Goal: Task Accomplishment & Management: Use online tool/utility

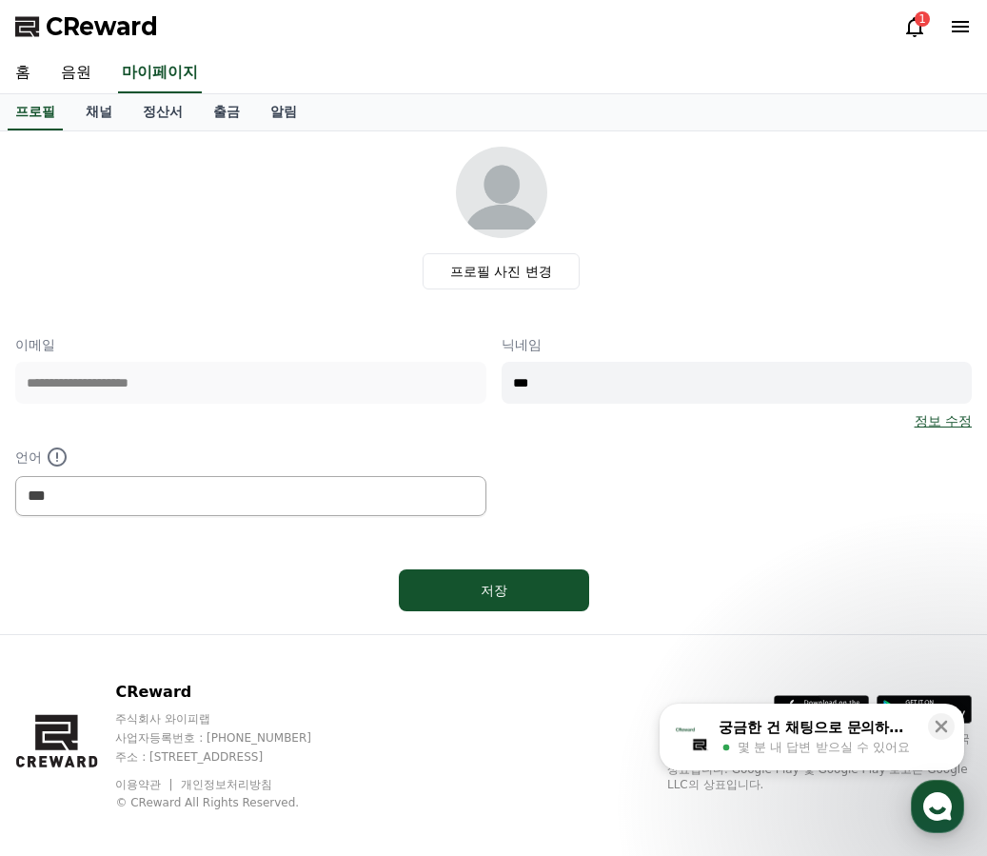
select select "**********"
drag, startPoint x: 321, startPoint y: 825, endPoint x: 324, endPoint y: 812, distance: 12.7
click at [321, 824] on div "CReward 주식회사 와이피랩 사업자등록번호 : [PHONE_NUMBER] 주소 : [STREET_ADDRESS] 이용약관 개인정보처리방침 …" at bounding box center [493, 753] width 987 height 236
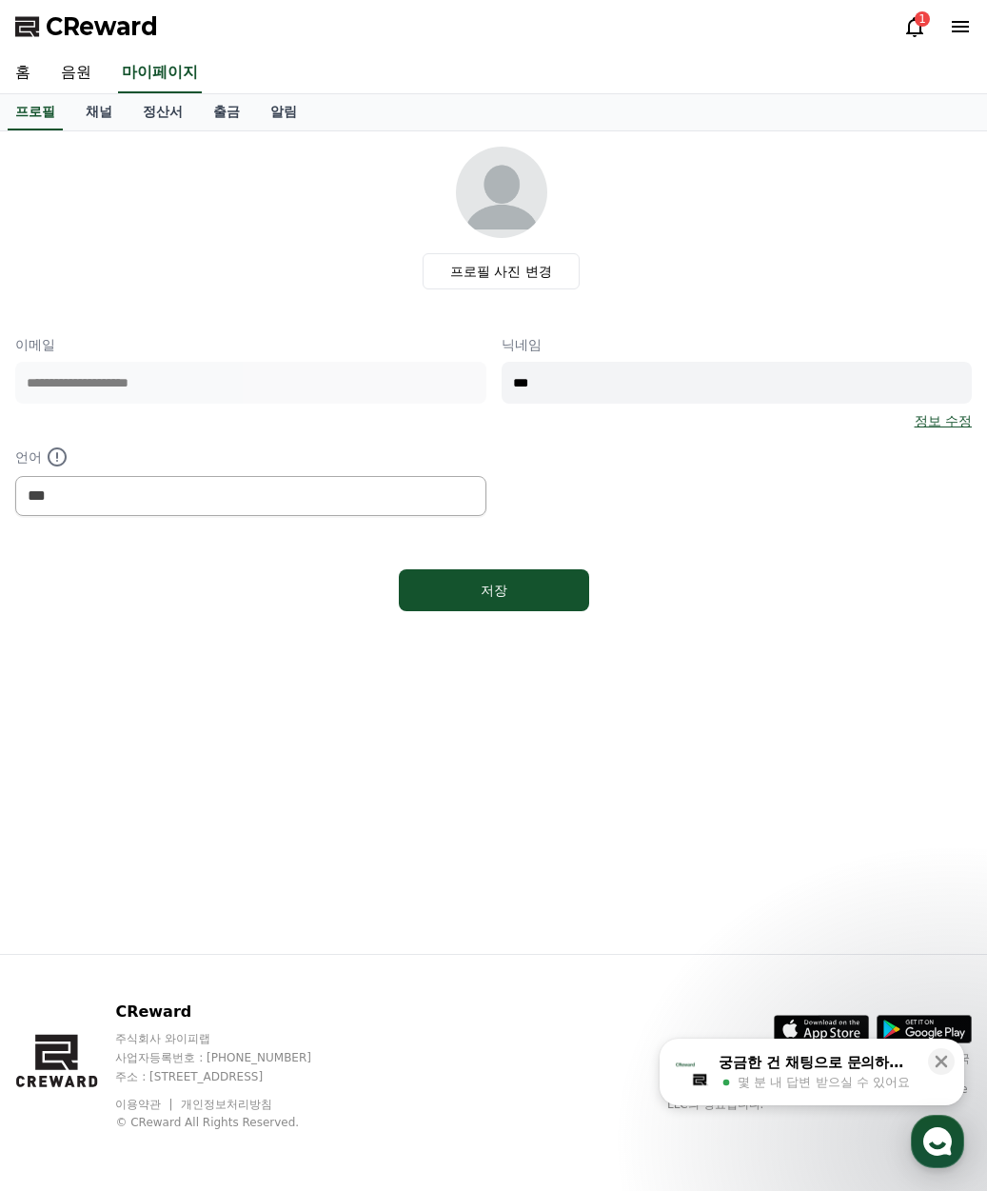
click at [927, 26] on div "1" at bounding box center [938, 26] width 69 height 23
click at [919, 31] on icon at bounding box center [915, 26] width 23 height 23
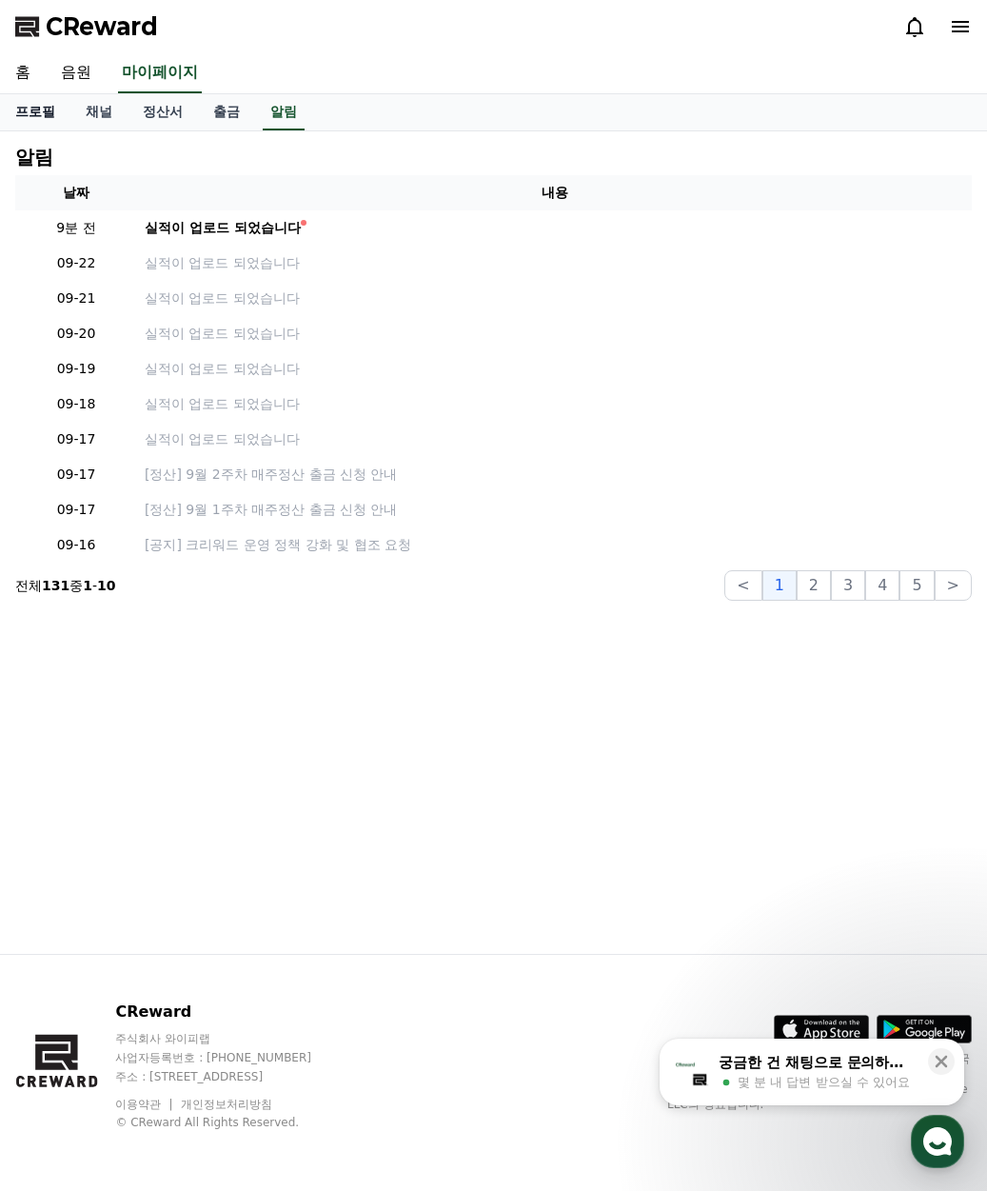
click at [44, 105] on link "프로필" at bounding box center [35, 112] width 70 height 36
select select "**********"
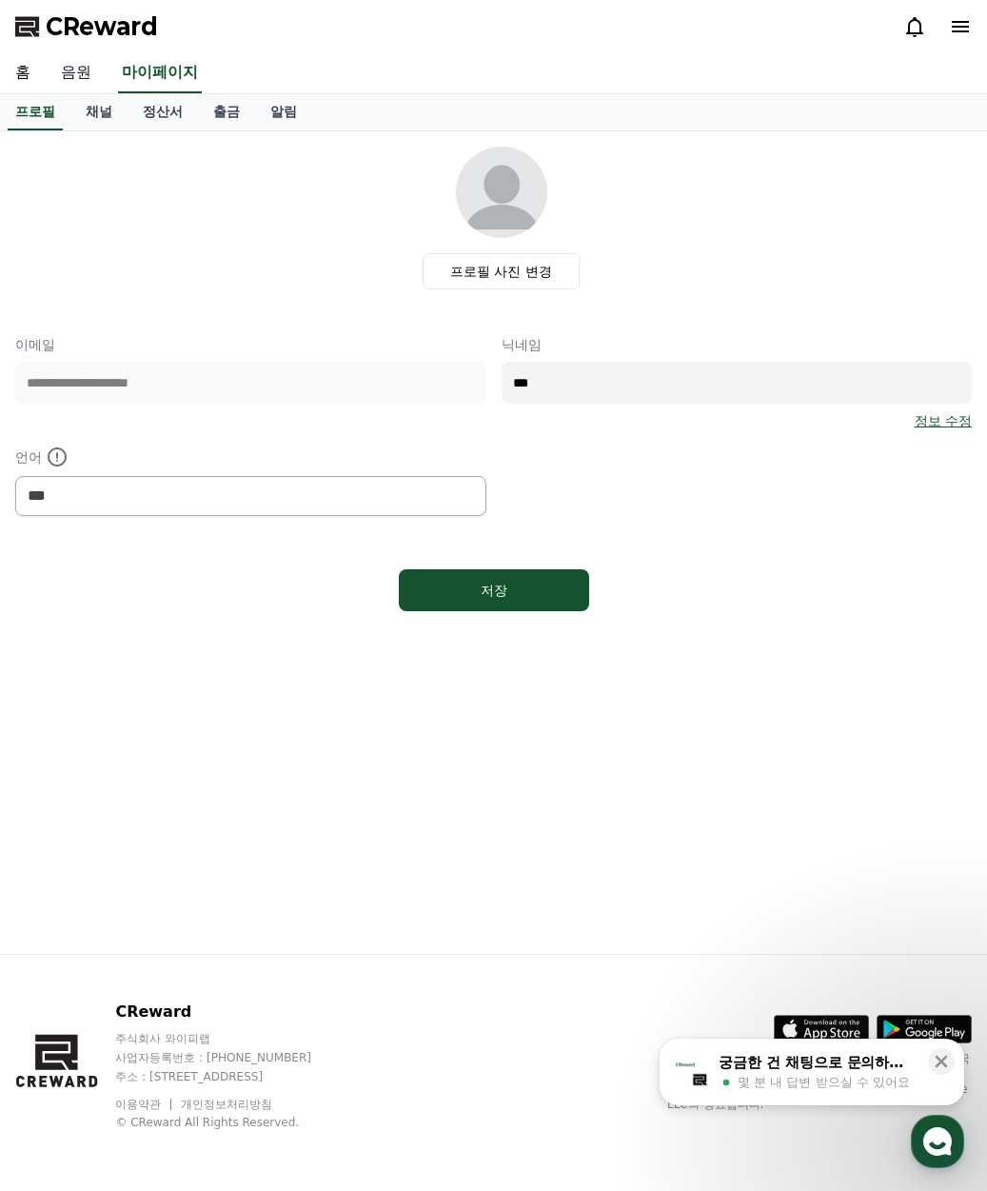
click at [62, 68] on link "음원" at bounding box center [76, 73] width 61 height 40
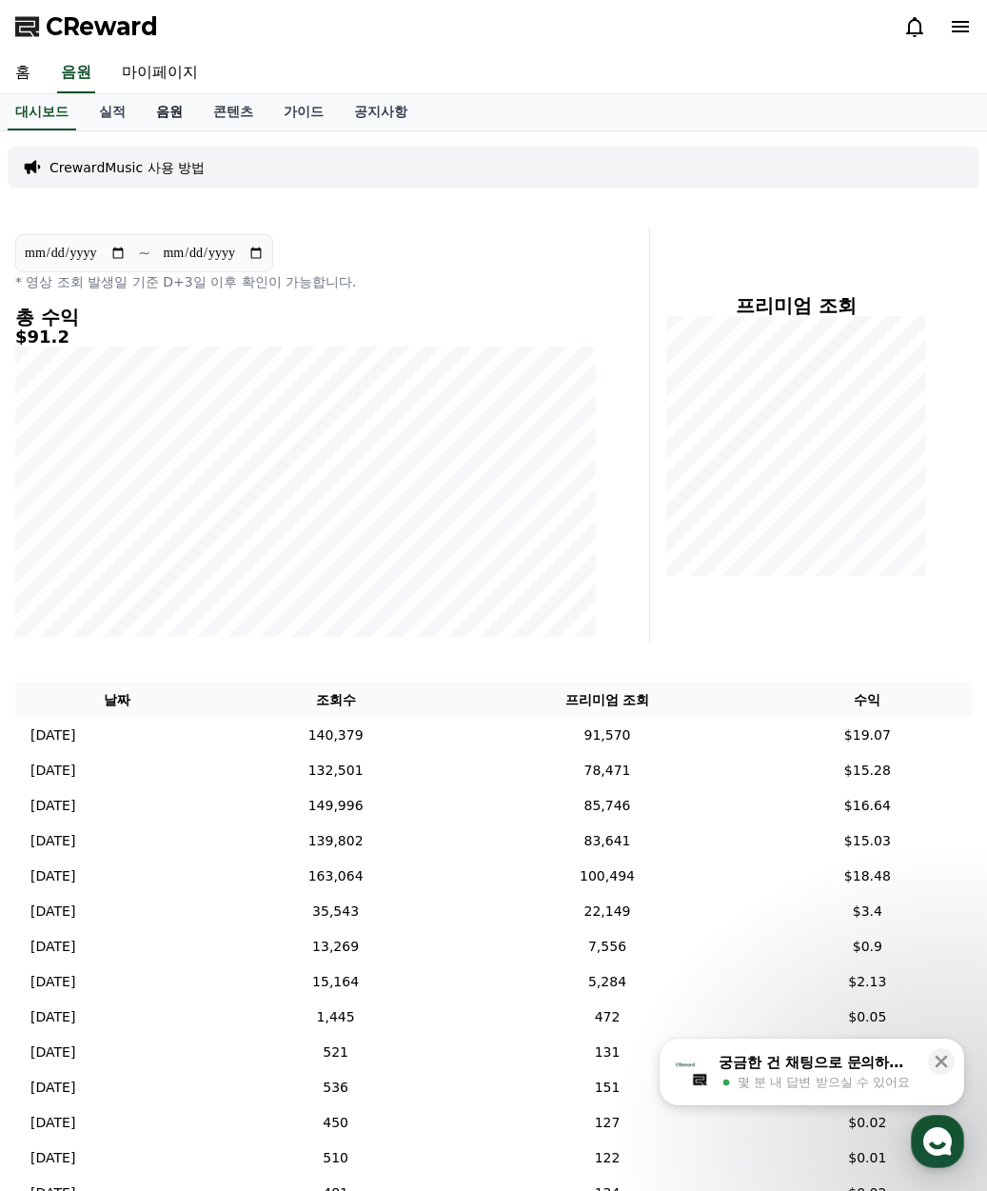
click at [165, 109] on link "음원" at bounding box center [169, 112] width 57 height 36
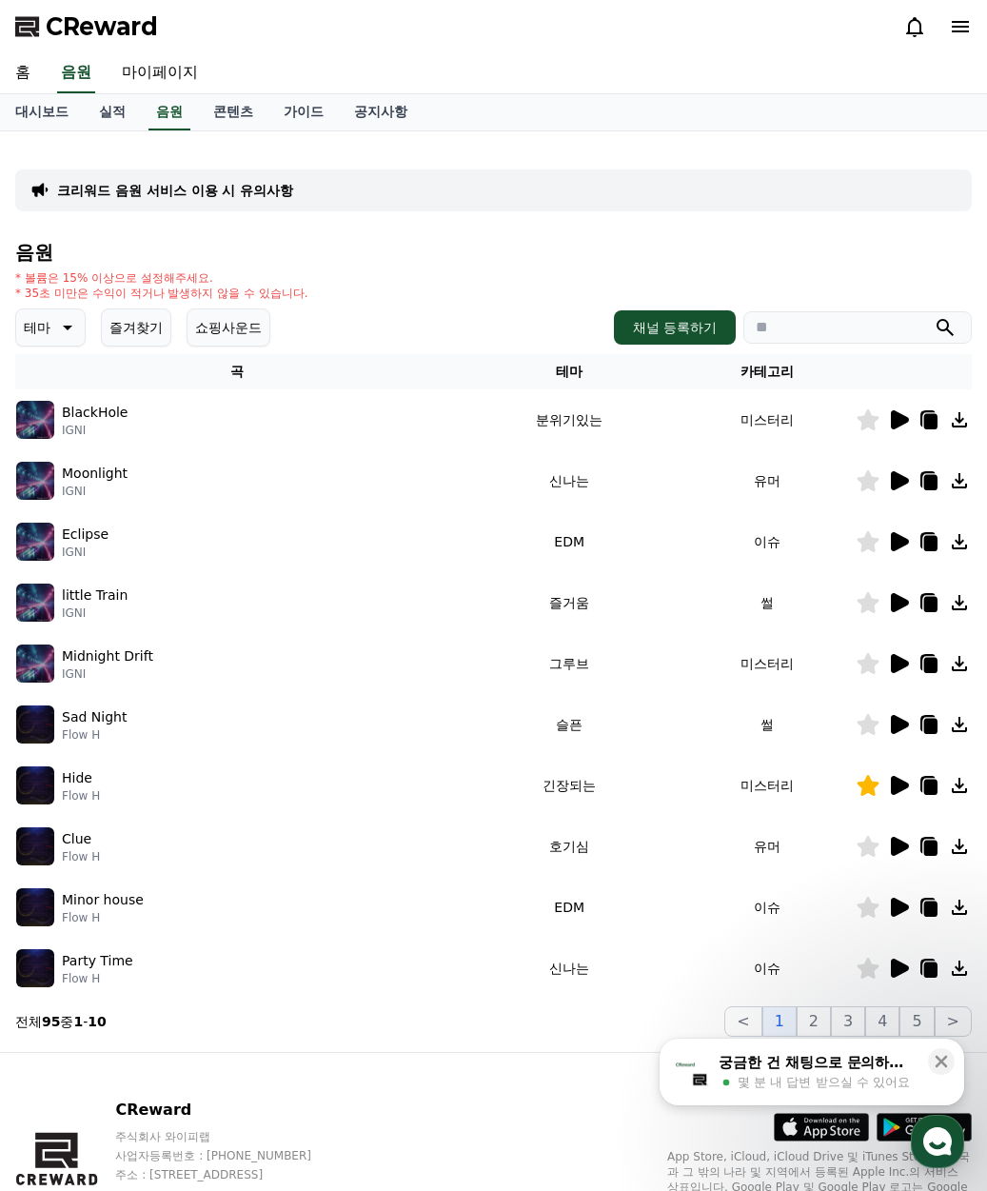
click at [895, 485] on icon at bounding box center [900, 480] width 18 height 19
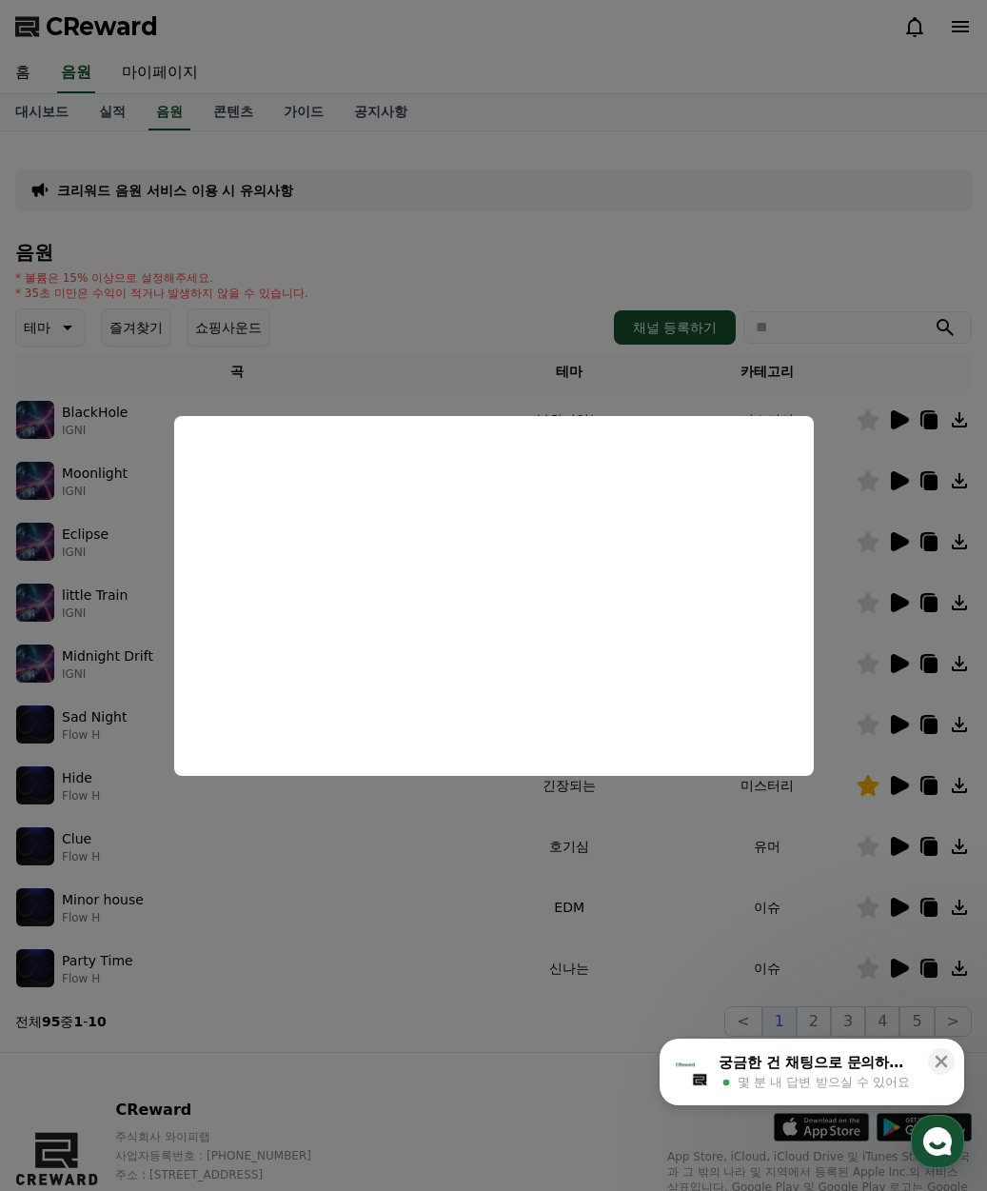
click at [404, 276] on button "close modal" at bounding box center [493, 595] width 987 height 1191
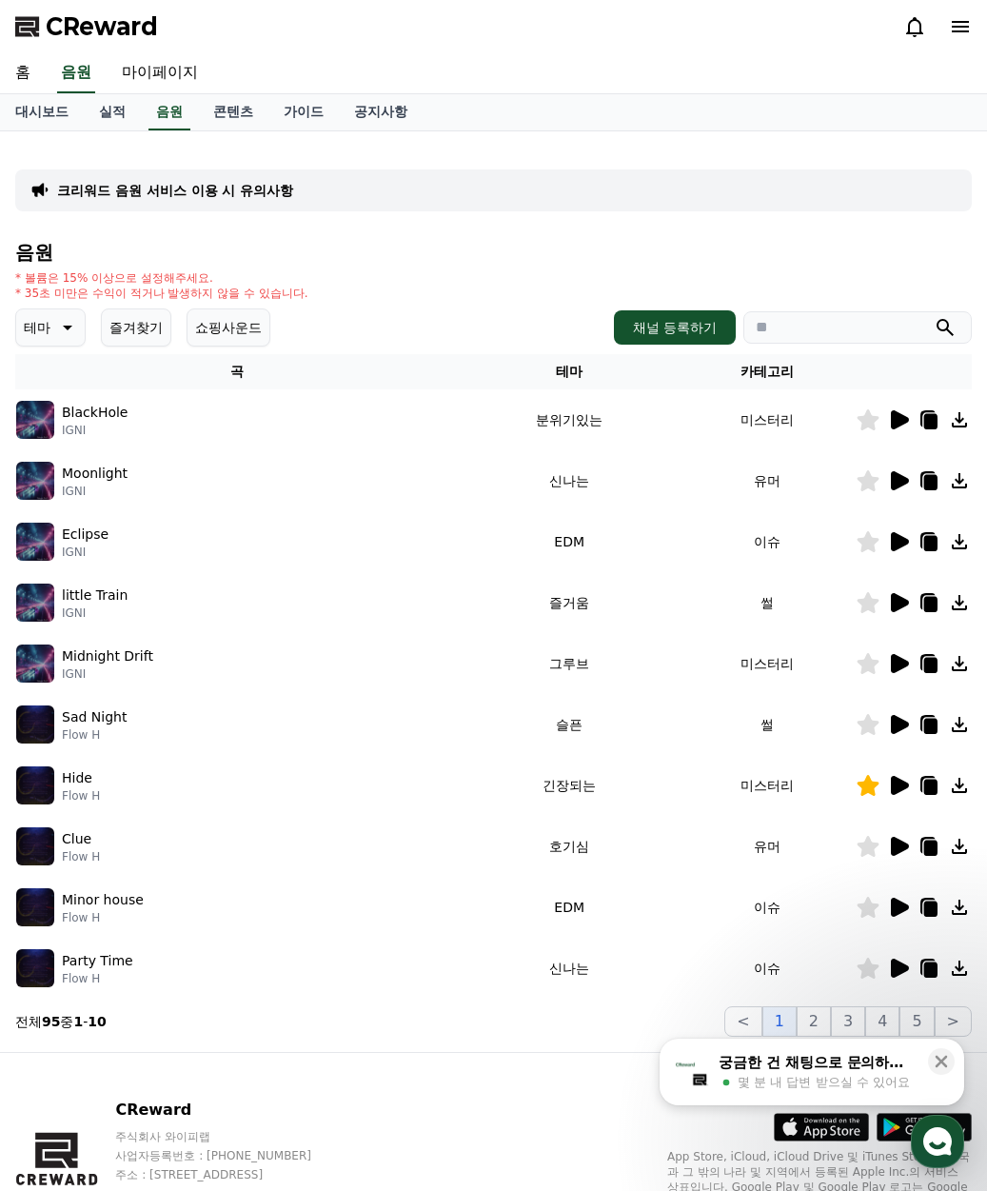
click at [906, 538] on icon at bounding box center [898, 541] width 23 height 23
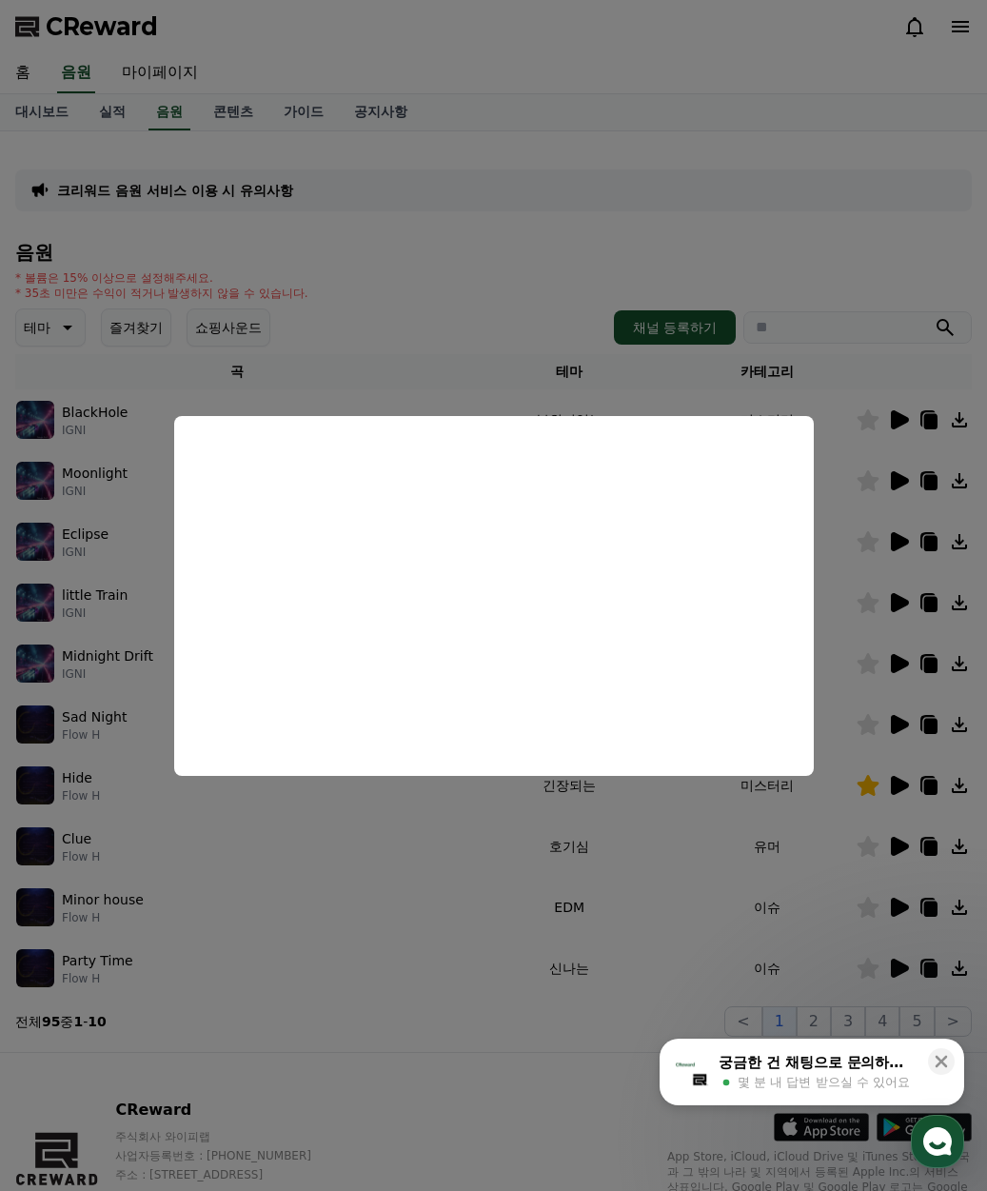
drag, startPoint x: 727, startPoint y: 932, endPoint x: 736, endPoint y: 931, distance: 9.6
click at [727, 855] on button "close modal" at bounding box center [493, 595] width 987 height 1191
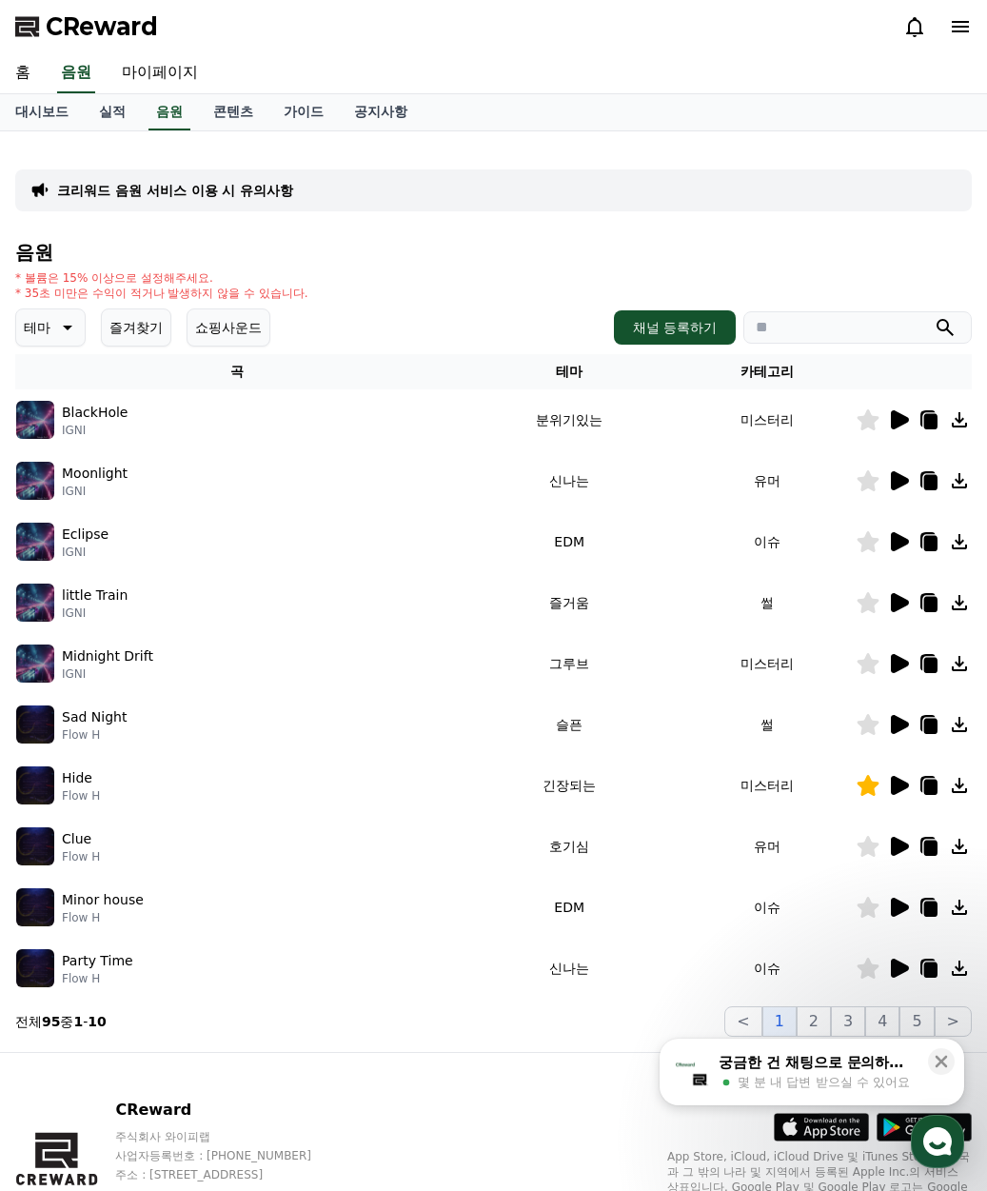
click at [891, 855] on icon at bounding box center [900, 907] width 18 height 19
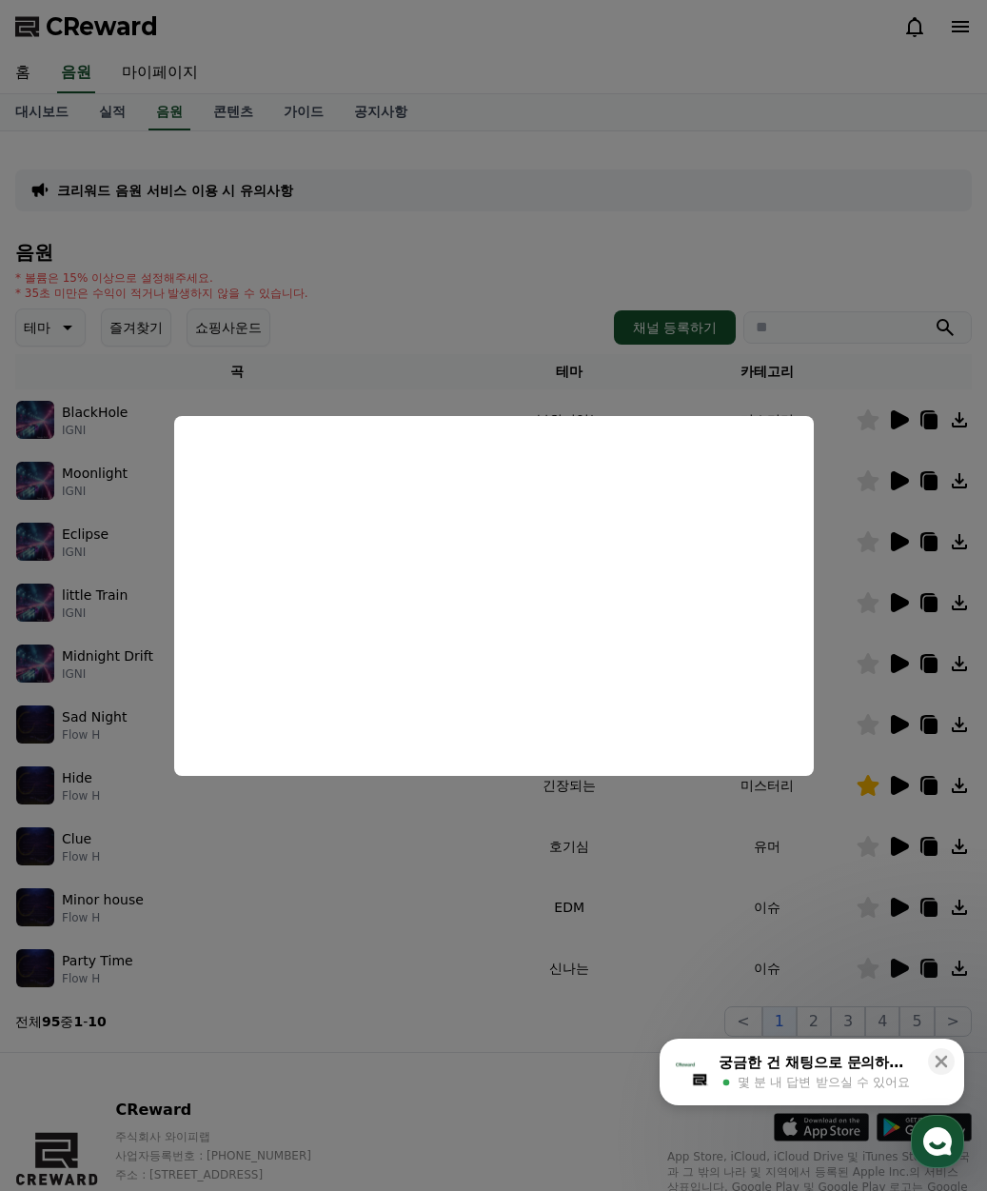
drag, startPoint x: 435, startPoint y: 302, endPoint x: 378, endPoint y: 307, distance: 57.3
click at [435, 302] on button "close modal" at bounding box center [493, 595] width 987 height 1191
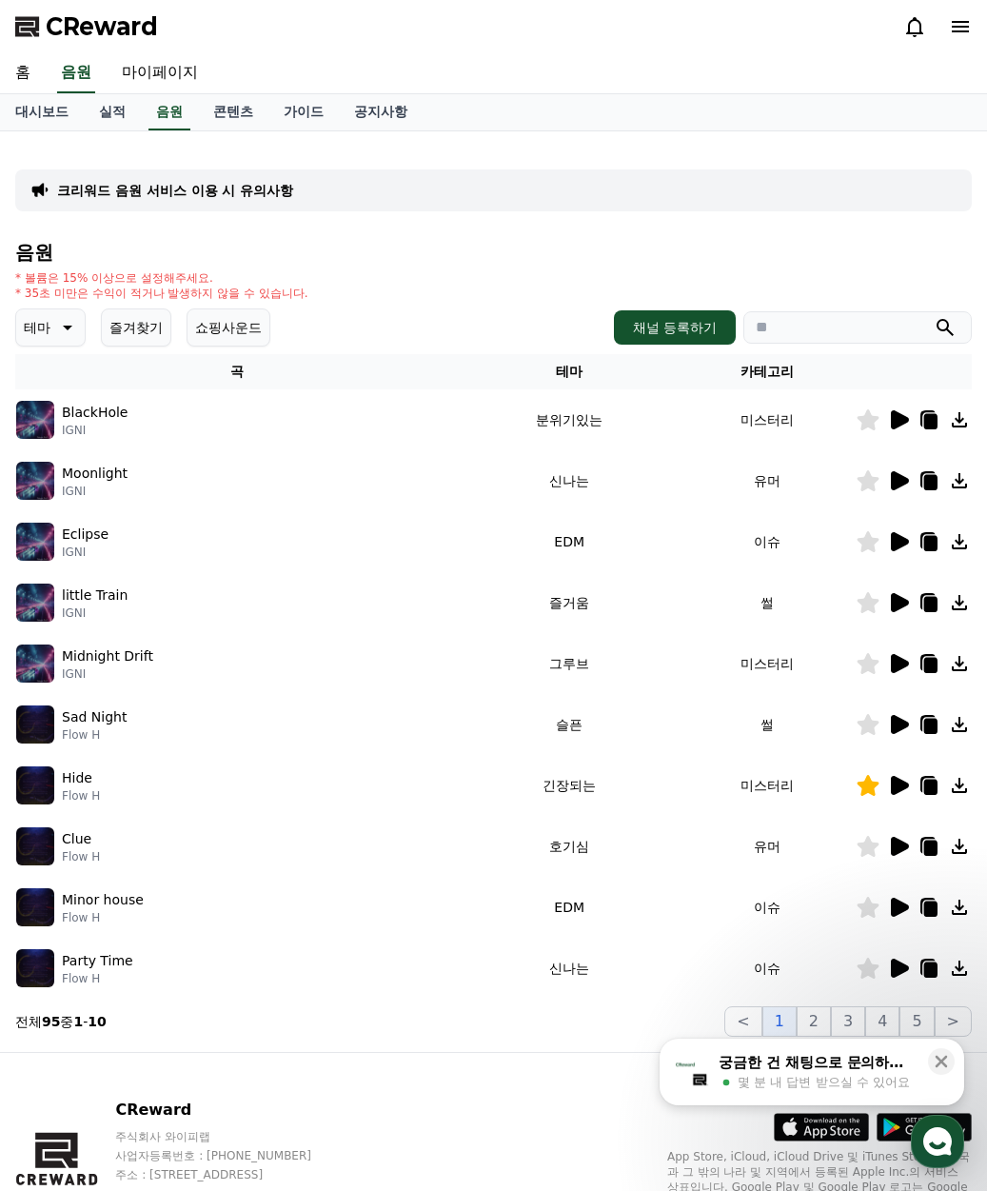
click at [62, 331] on icon at bounding box center [65, 327] width 23 height 23
click at [63, 438] on button "환상적인" at bounding box center [52, 428] width 69 height 42
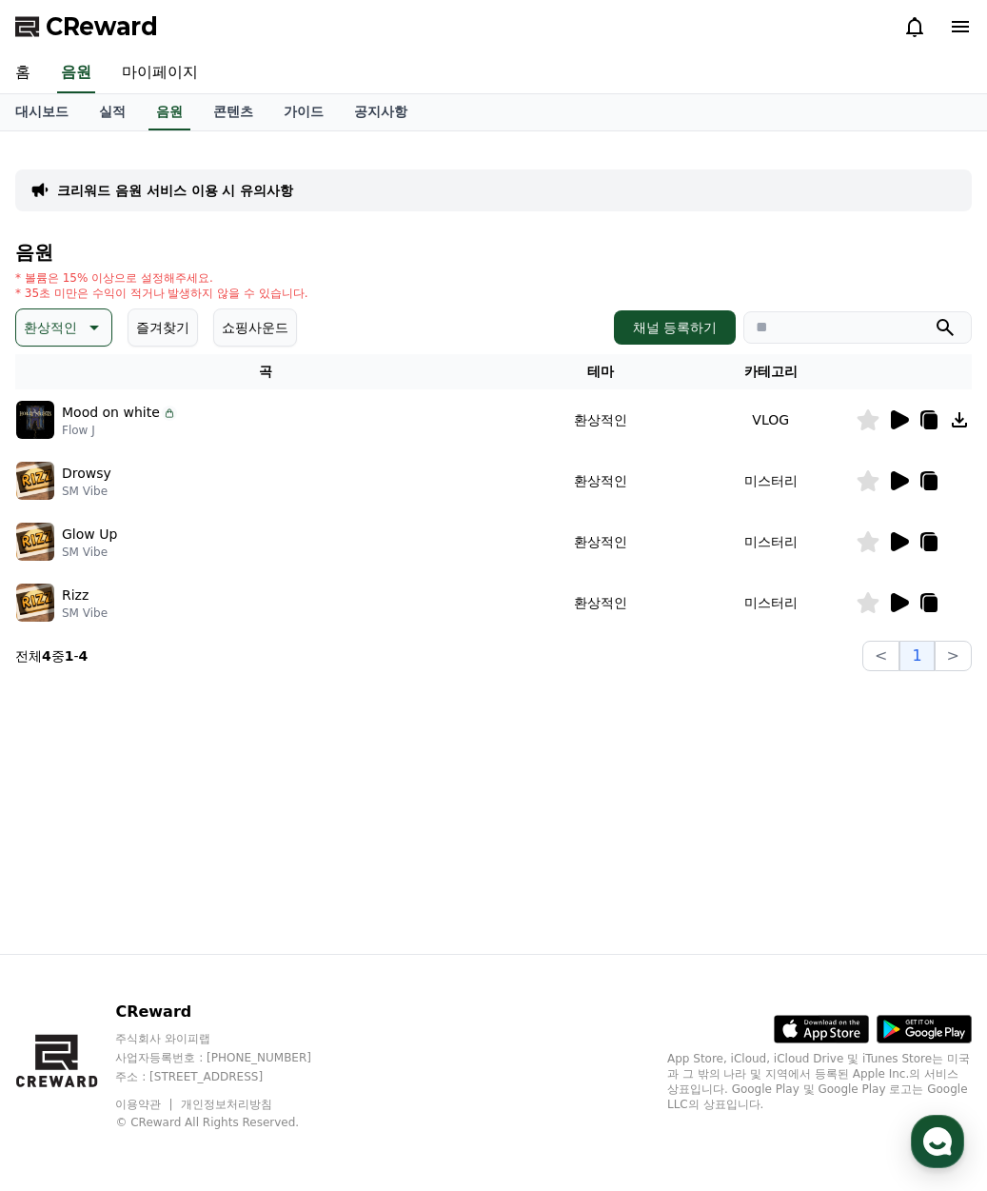
click at [905, 414] on icon at bounding box center [898, 420] width 23 height 23
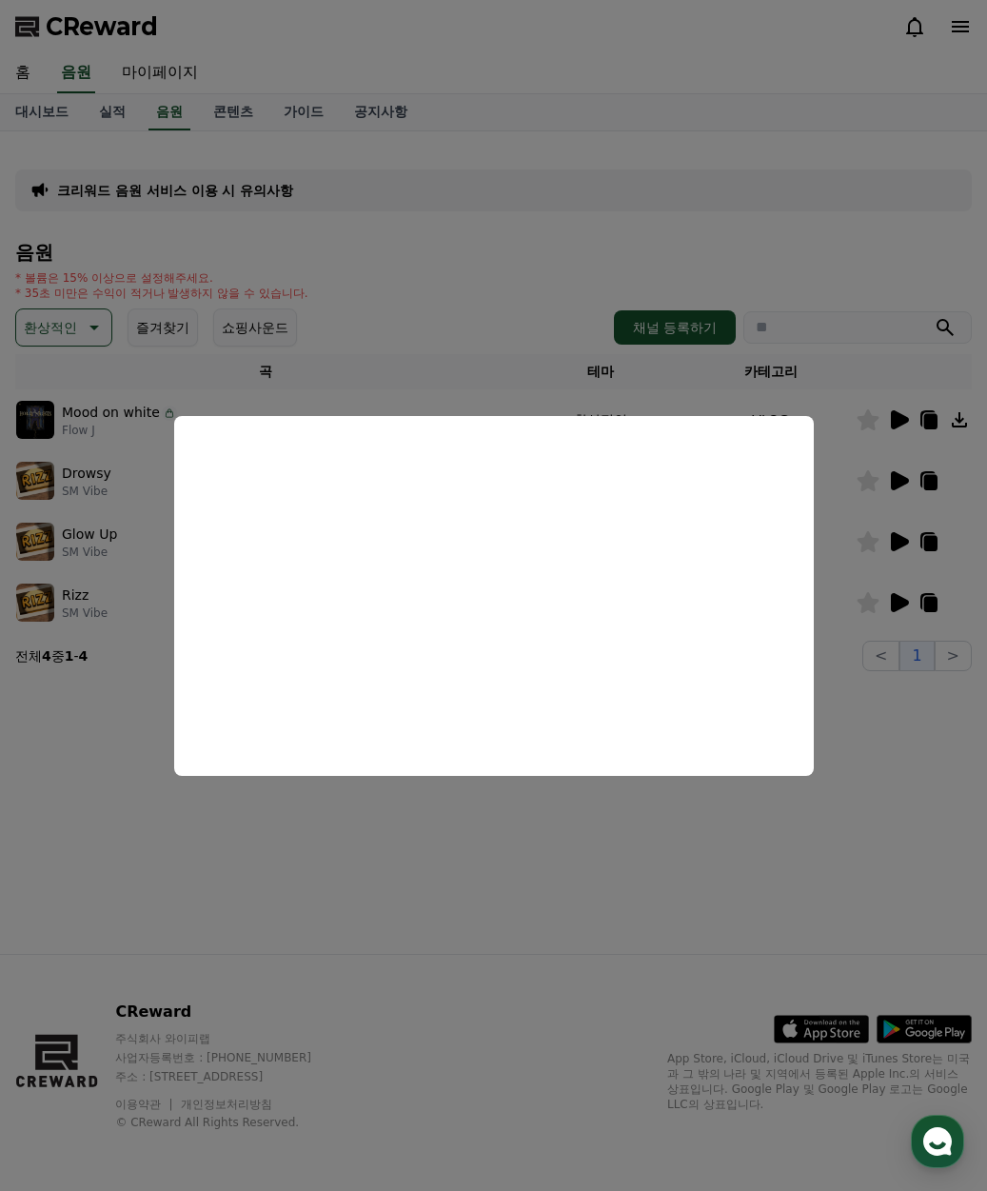
click at [874, 471] on button "close modal" at bounding box center [493, 595] width 987 height 1191
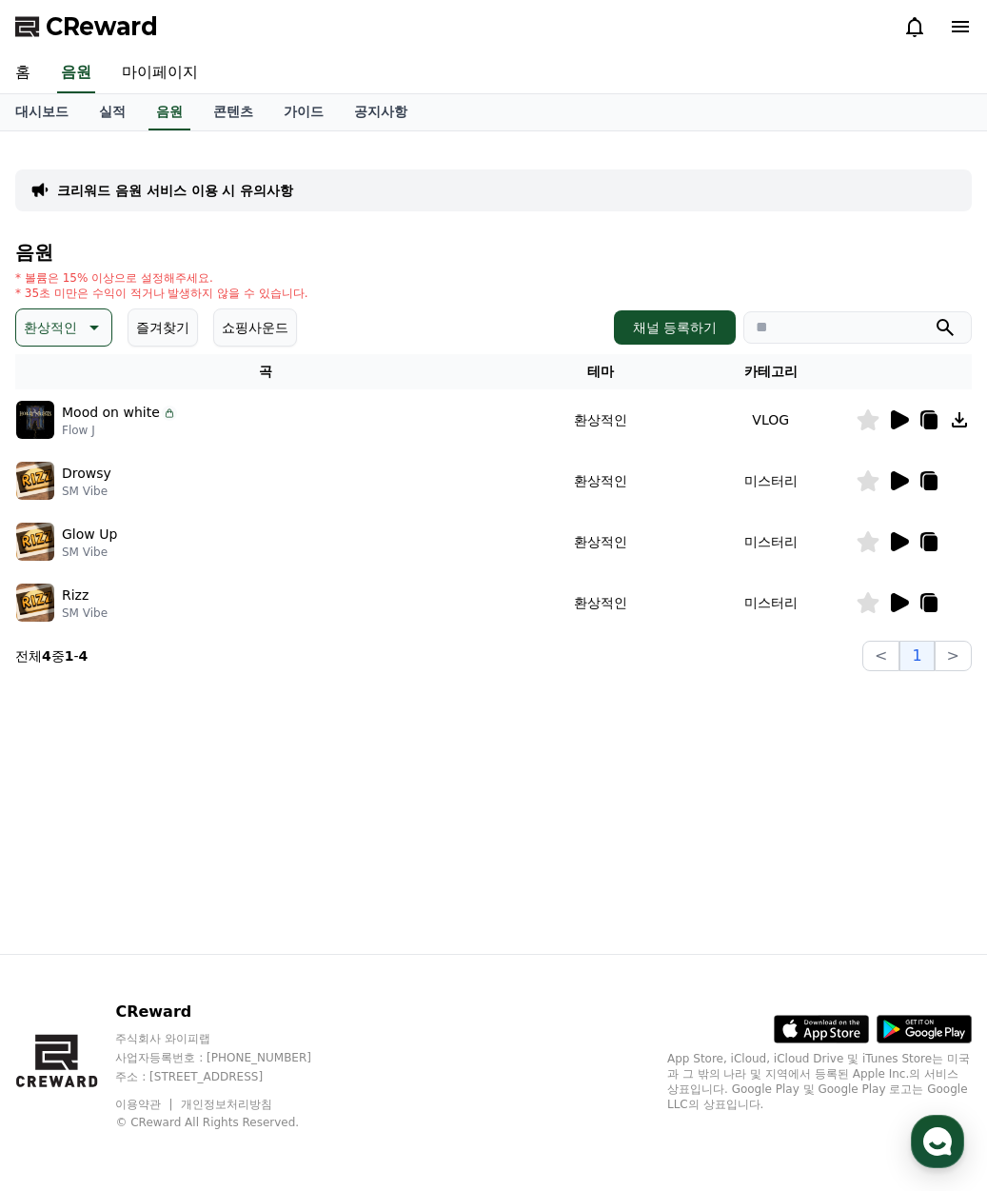
click at [894, 476] on icon at bounding box center [900, 480] width 18 height 19
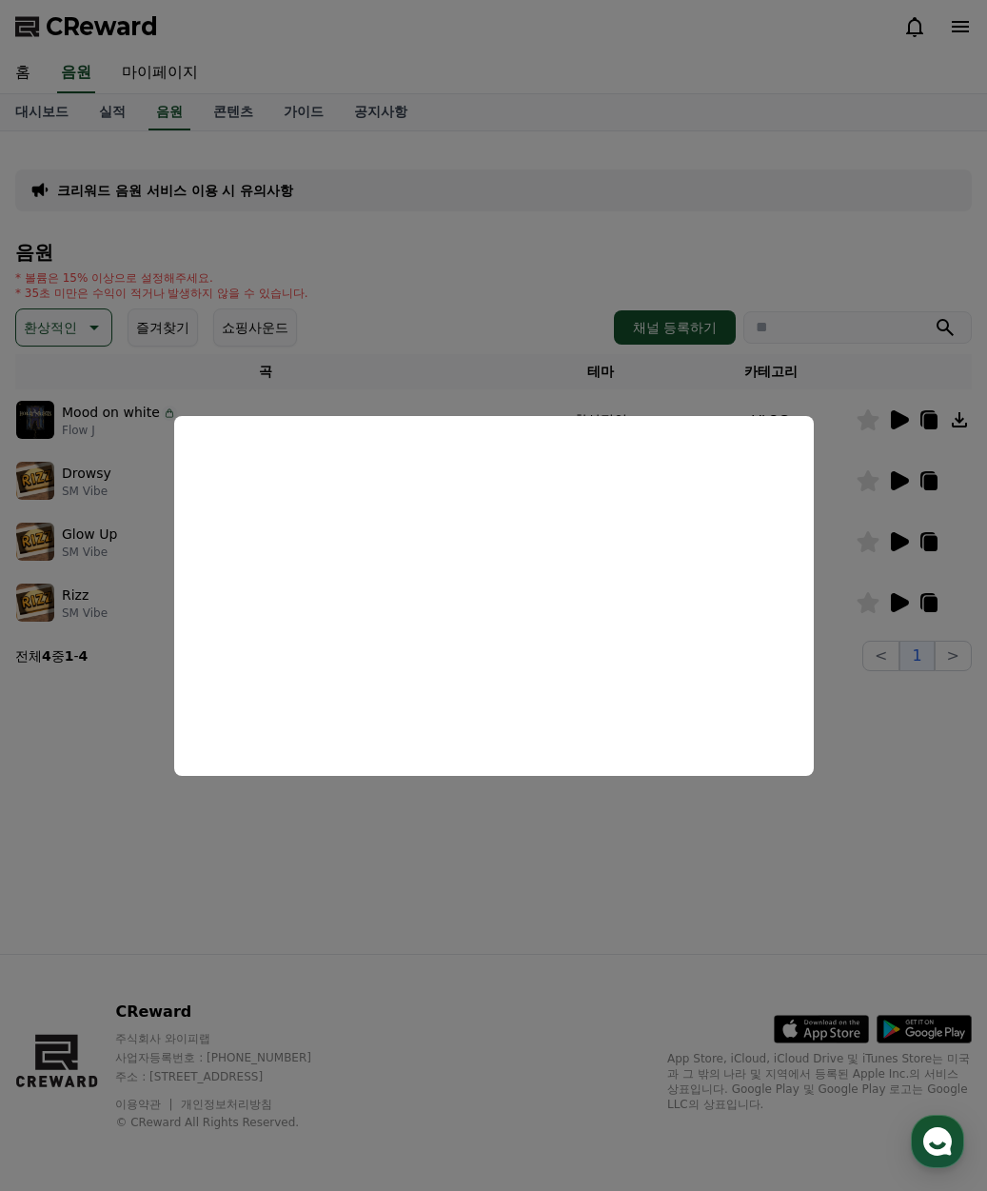
click at [888, 709] on button "close modal" at bounding box center [493, 595] width 987 height 1191
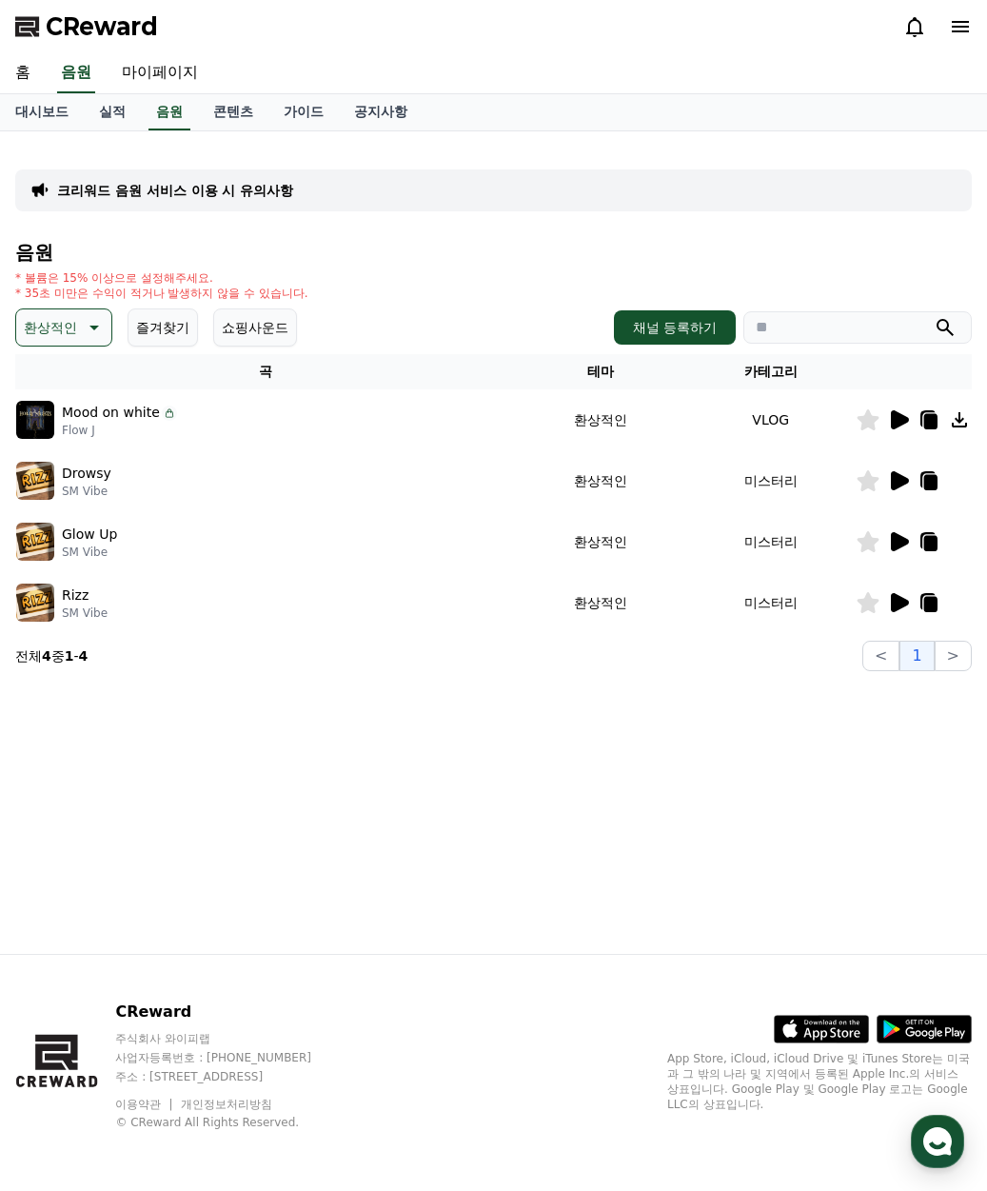
click at [887, 531] on icon at bounding box center [898, 541] width 23 height 23
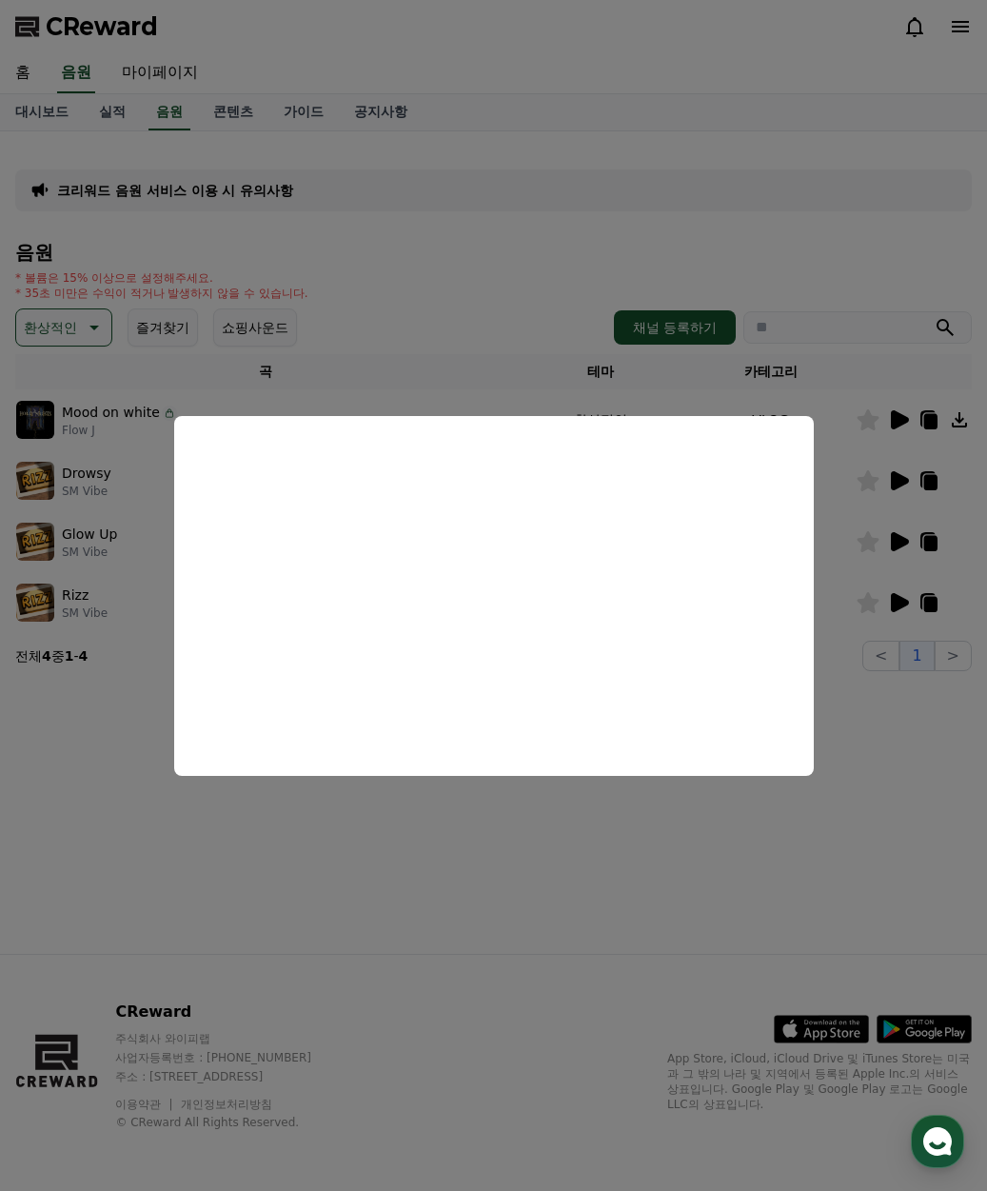
drag, startPoint x: 834, startPoint y: 636, endPoint x: 859, endPoint y: 604, distance: 40.8
click at [834, 635] on button "close modal" at bounding box center [493, 595] width 987 height 1191
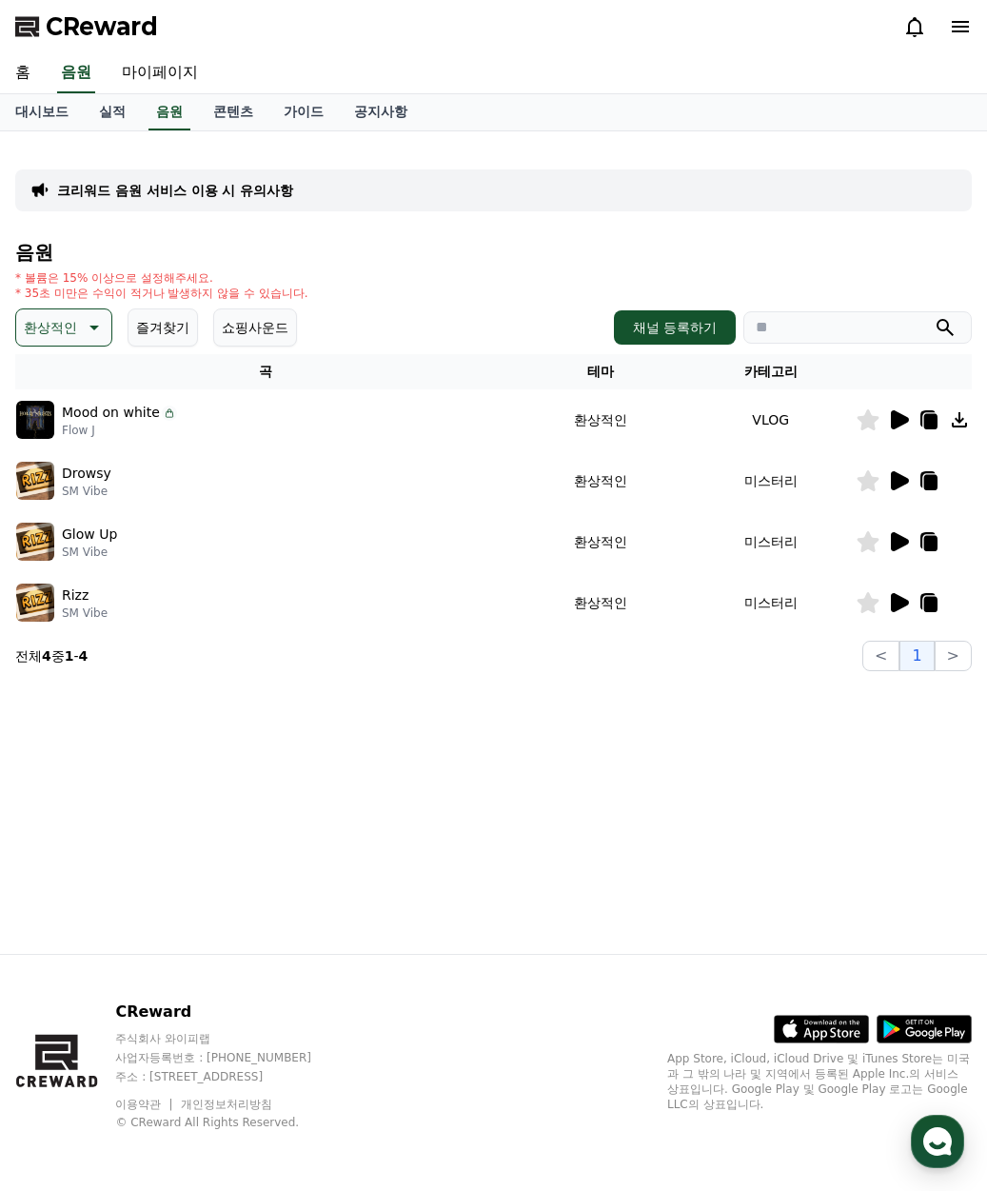
click at [899, 596] on icon at bounding box center [900, 602] width 18 height 19
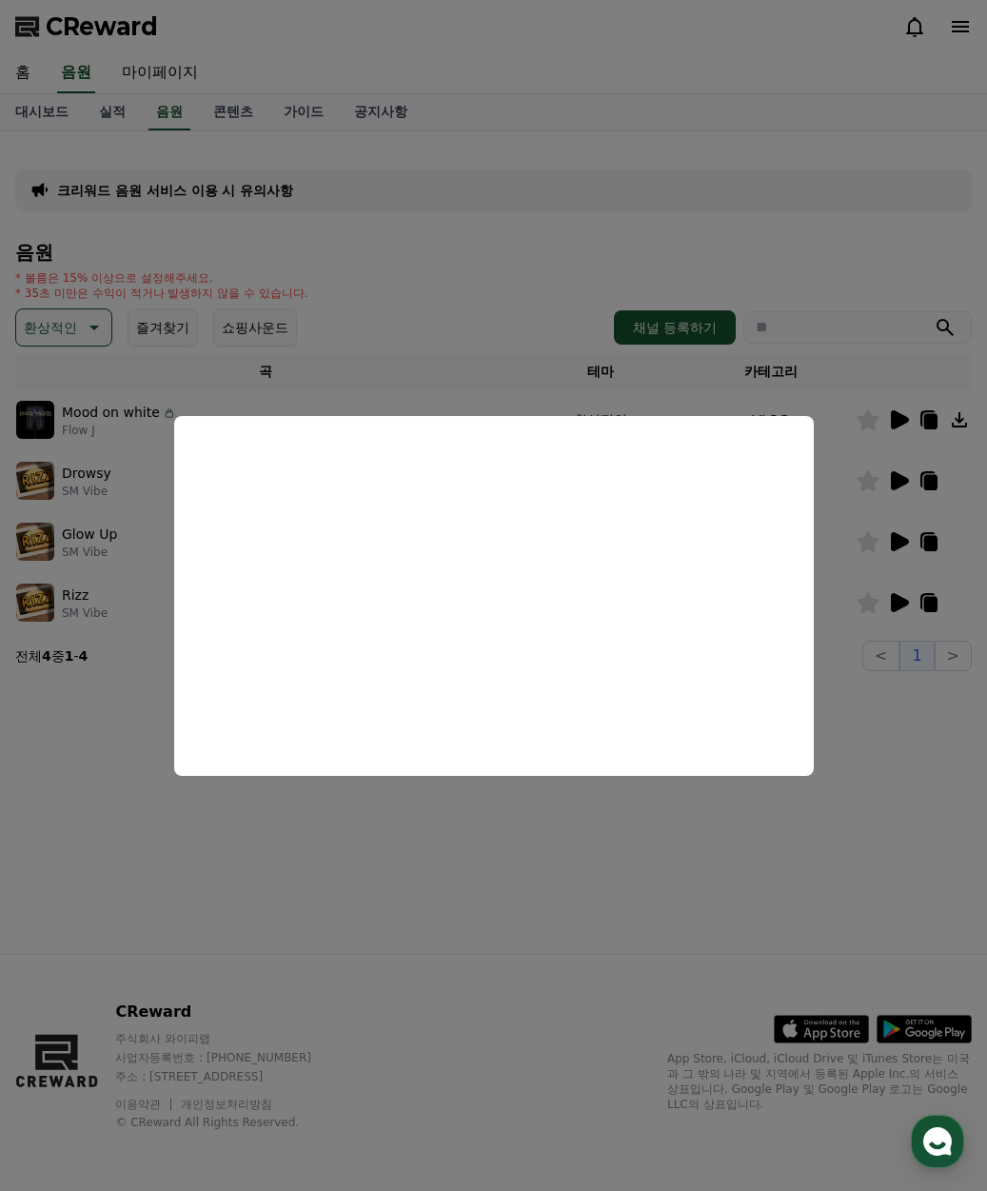
click at [306, 389] on button "close modal" at bounding box center [493, 595] width 987 height 1191
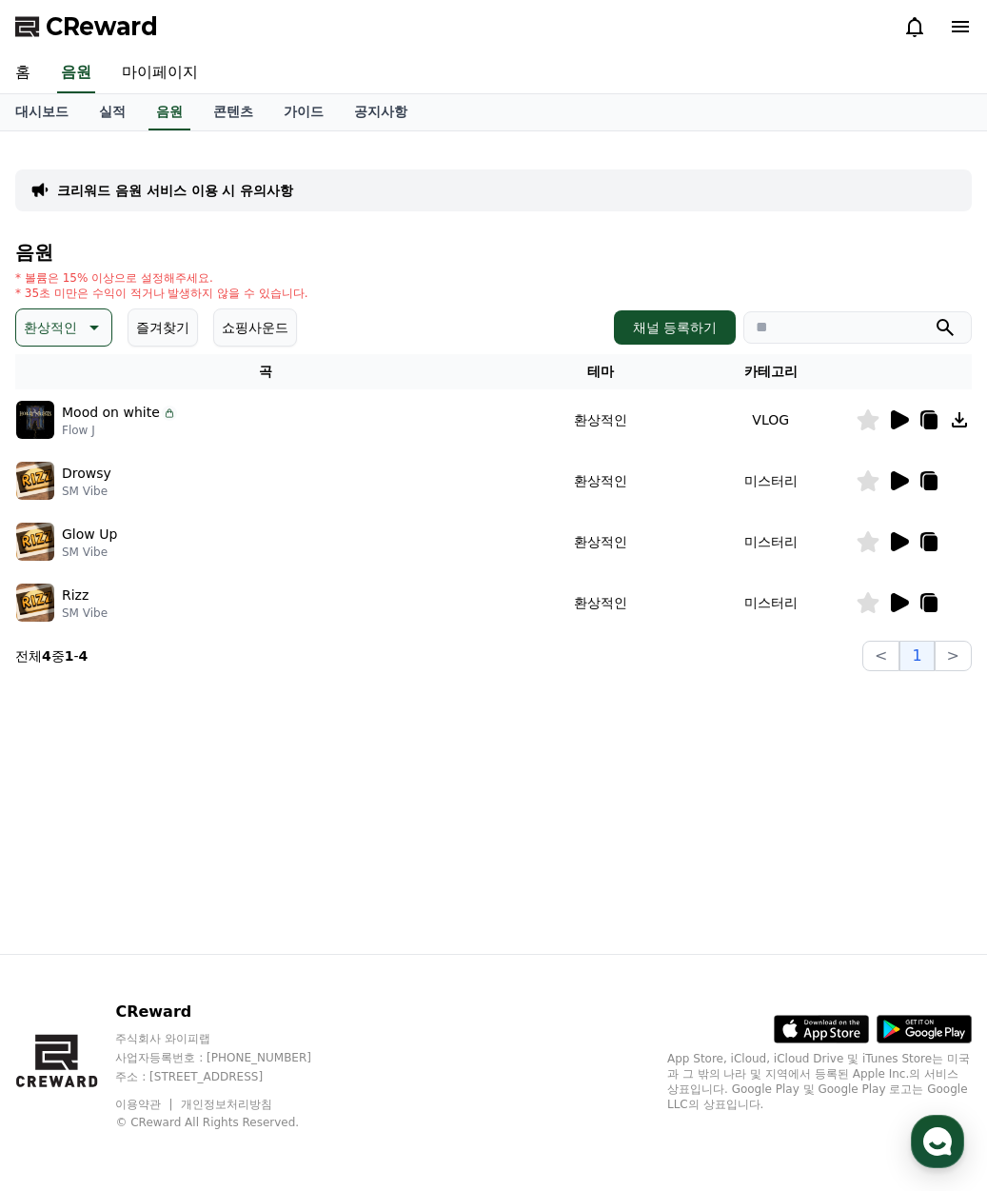
click at [71, 327] on p "환상적인" at bounding box center [50, 327] width 53 height 27
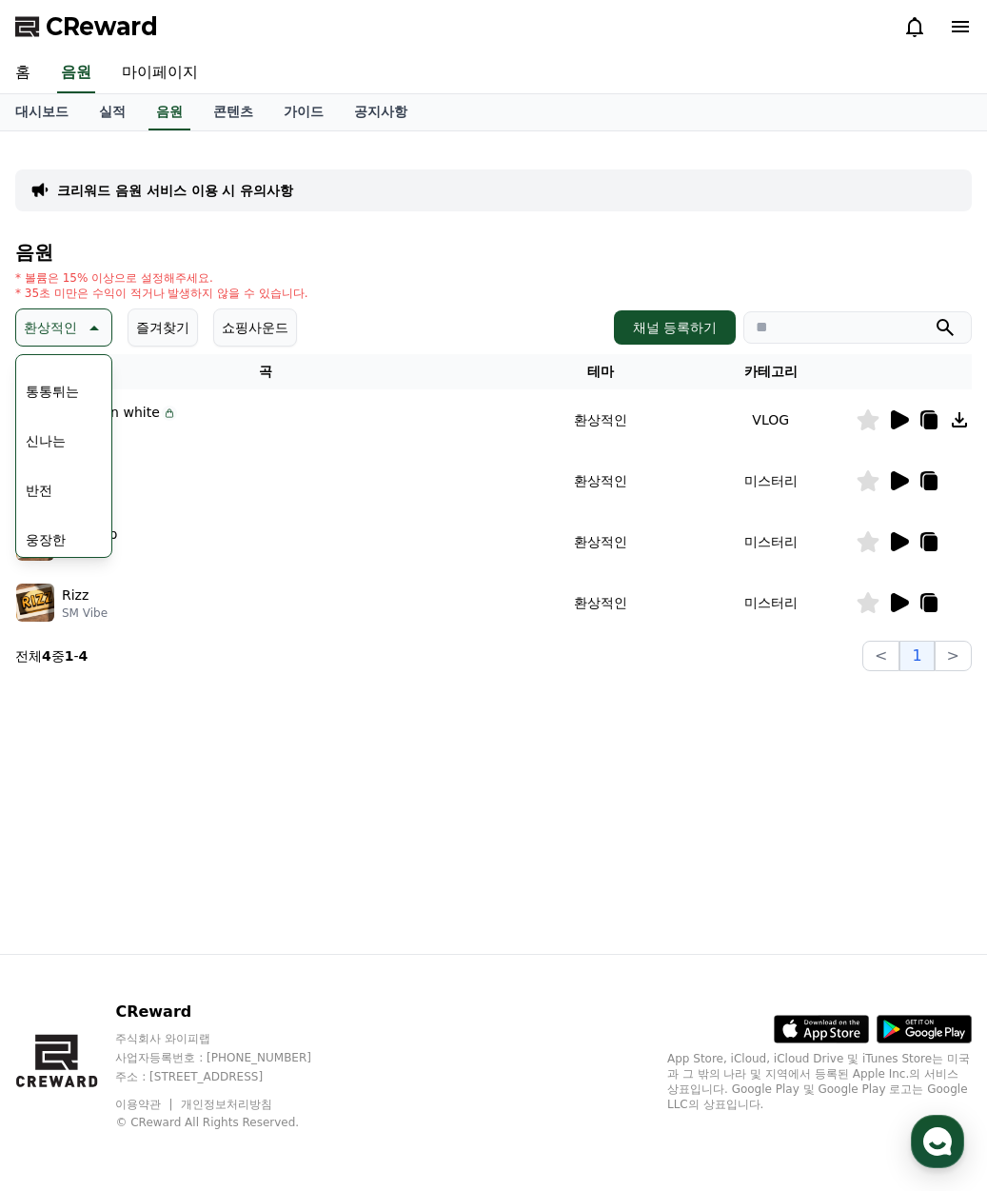
scroll to position [190, 0]
click at [66, 440] on button "통통튀는" at bounding box center [52, 435] width 69 height 42
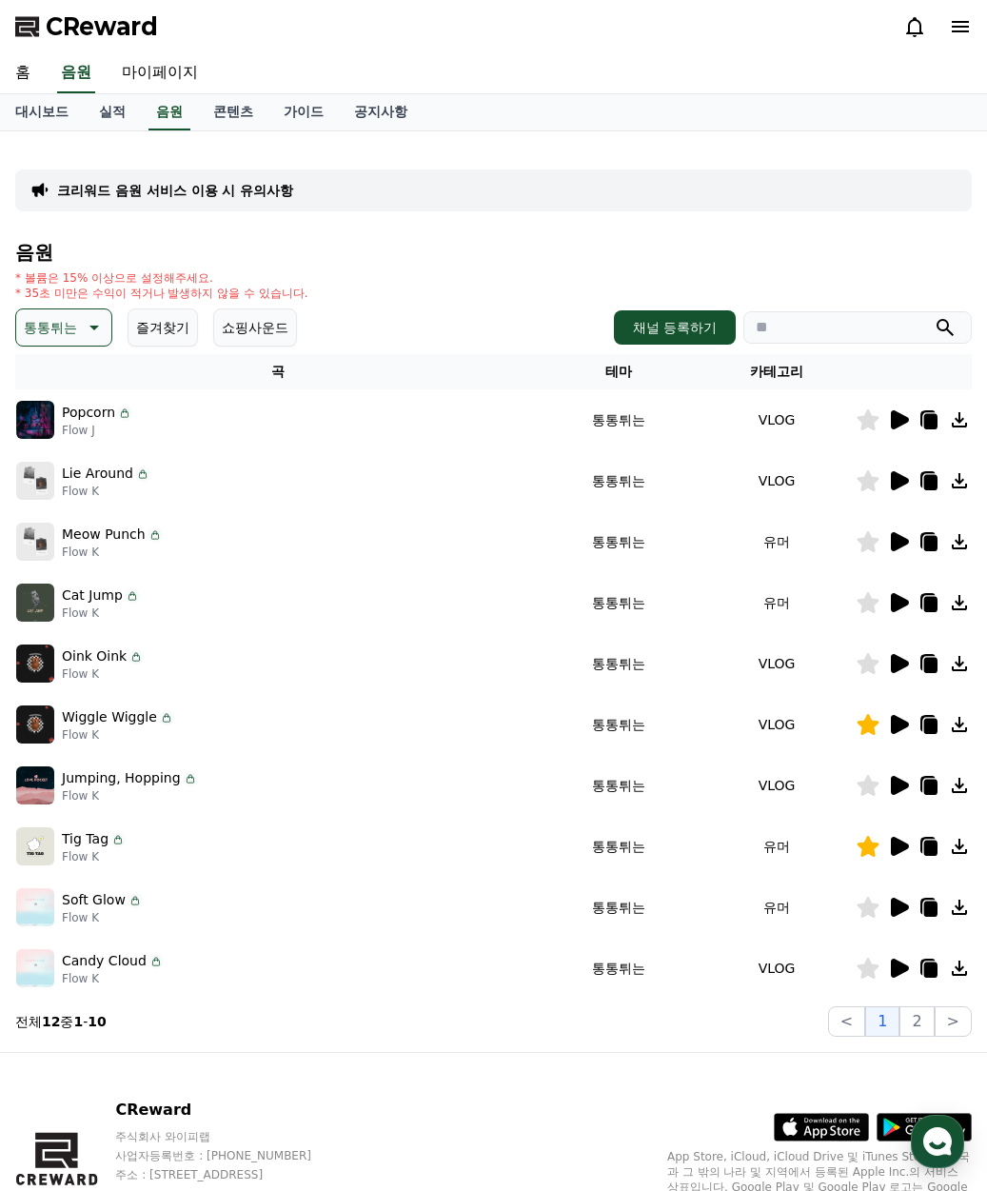
click at [92, 340] on button "통통튀는" at bounding box center [63, 328] width 97 height 38
drag, startPoint x: 591, startPoint y: 482, endPoint x: 719, endPoint y: 462, distance: 129.2
click at [595, 481] on td "통통튀는" at bounding box center [619, 480] width 158 height 61
click at [907, 429] on icon at bounding box center [898, 420] width 23 height 23
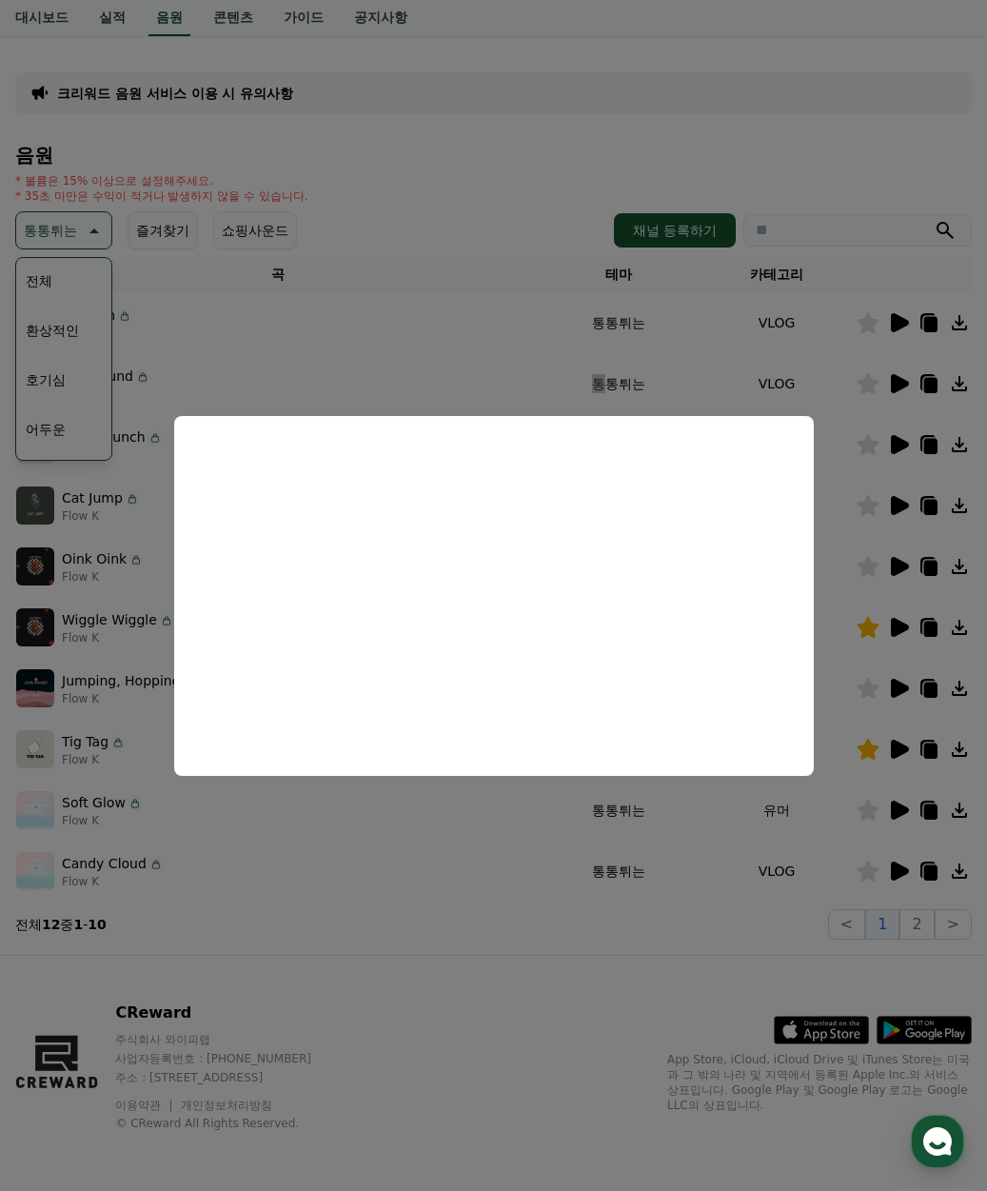
scroll to position [98, 0]
click at [91, 379] on button "close modal" at bounding box center [493, 595] width 987 height 1191
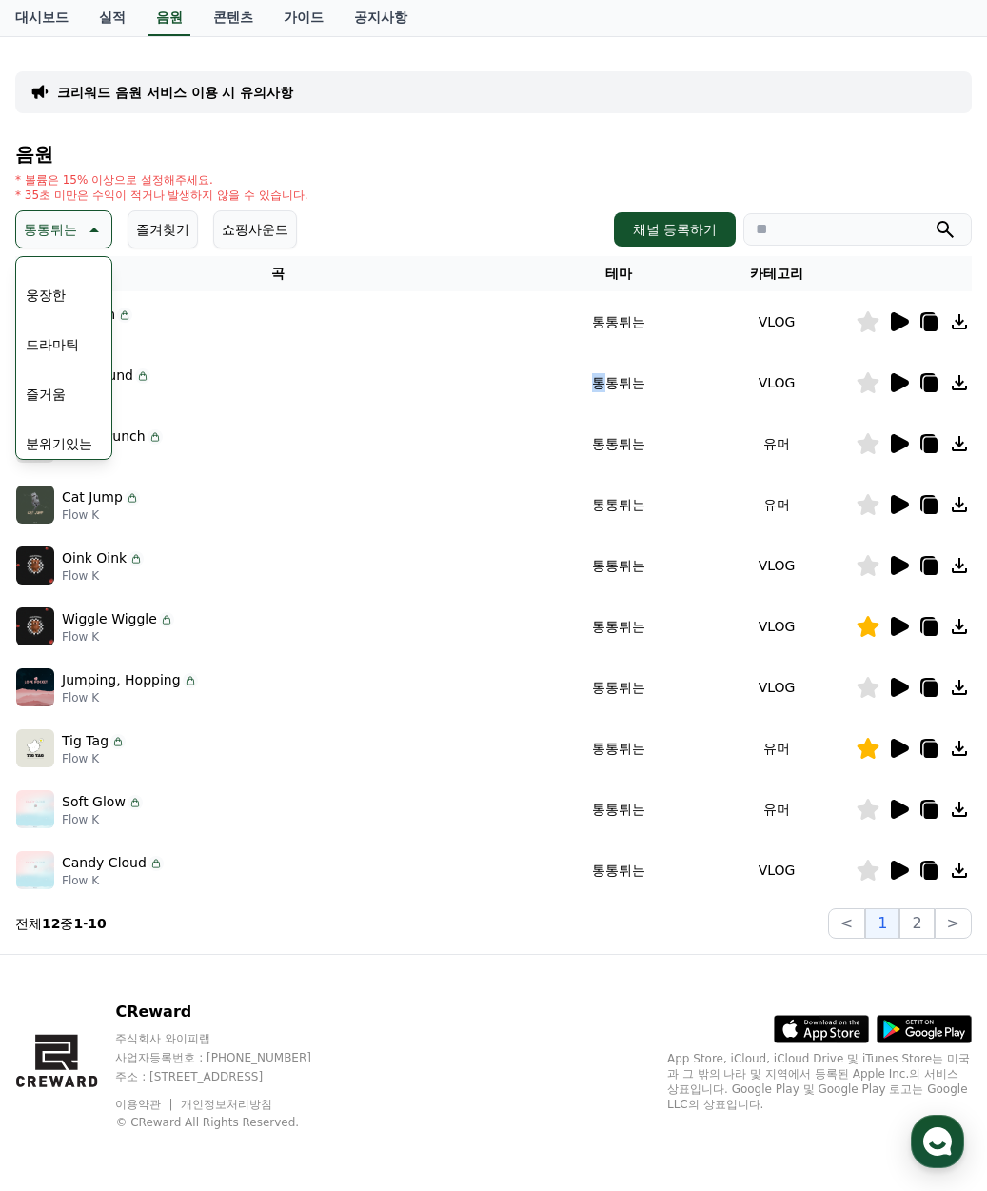
scroll to position [476, 0]
click at [51, 440] on button "그루브" at bounding box center [45, 448] width 55 height 42
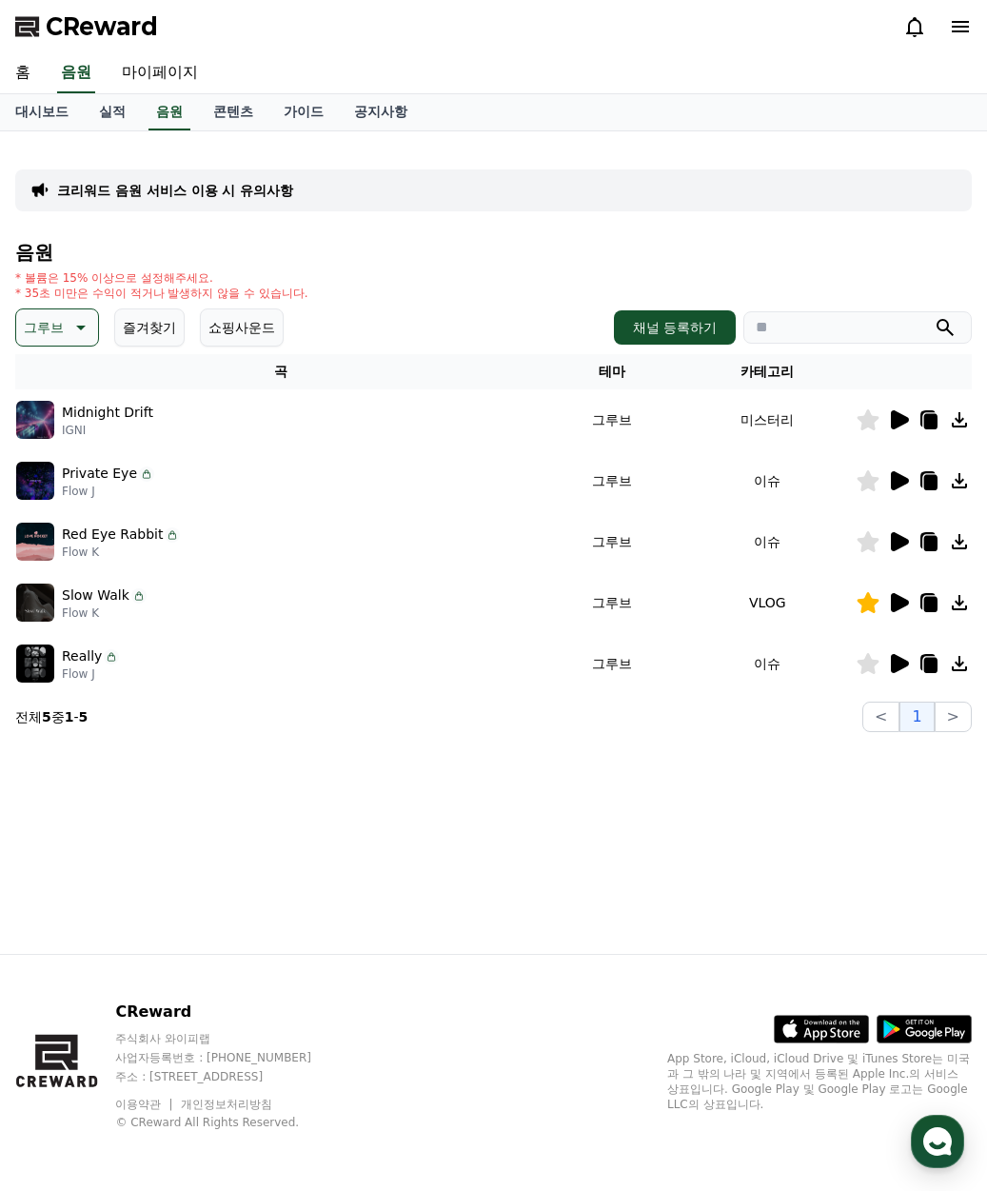
click at [889, 543] on icon at bounding box center [898, 541] width 23 height 23
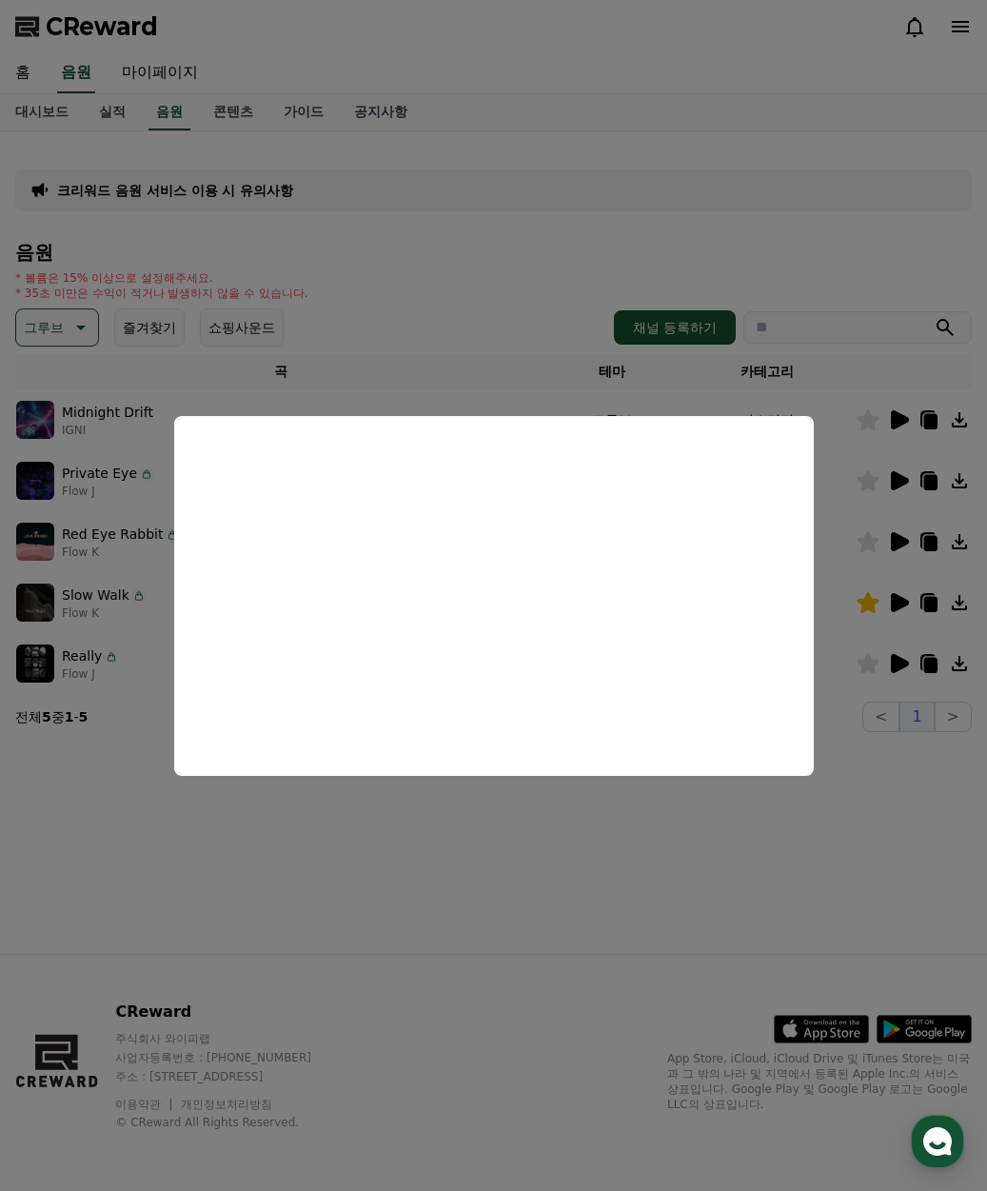
click at [894, 658] on button "close modal" at bounding box center [493, 595] width 987 height 1191
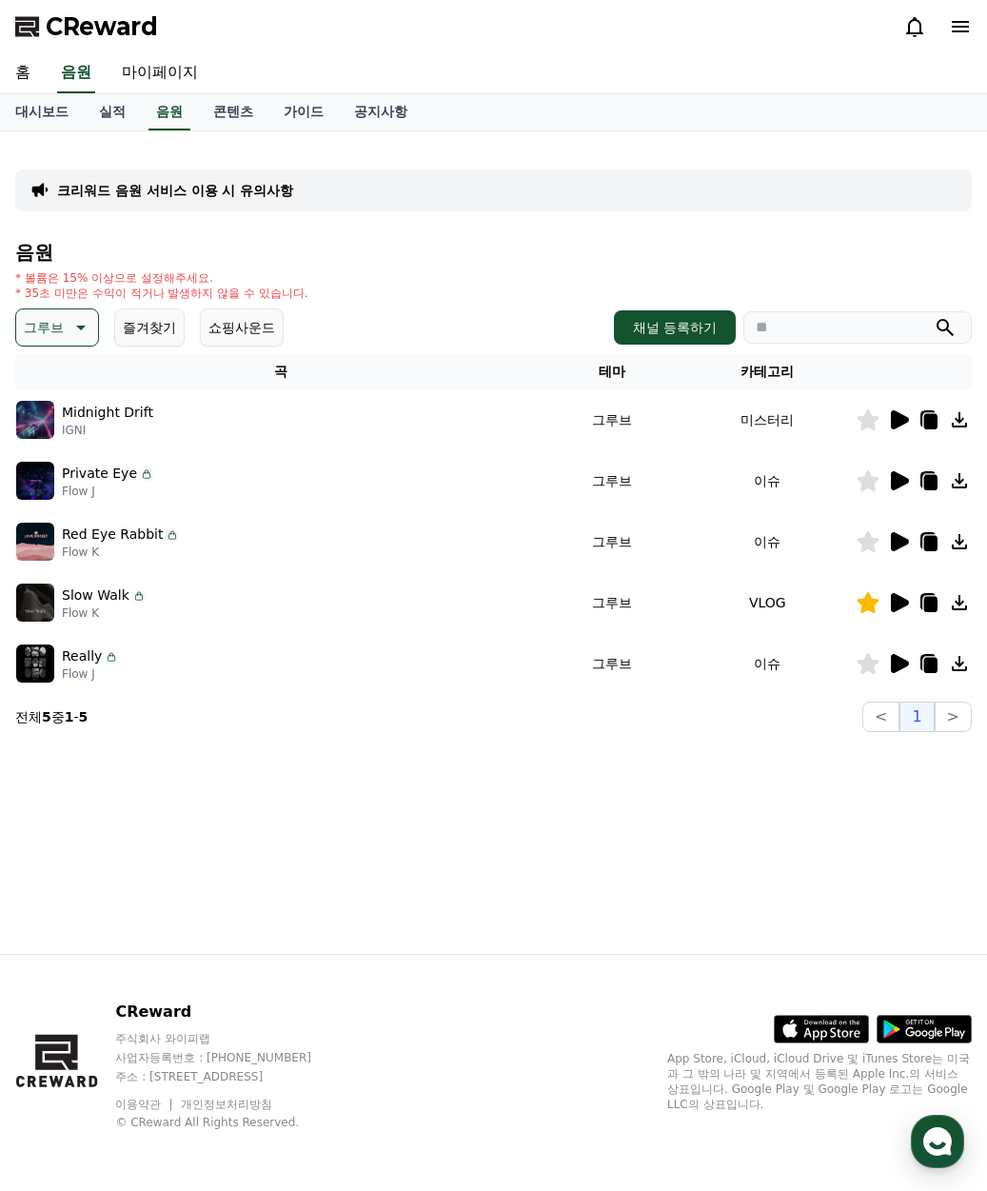
click at [896, 666] on icon at bounding box center [900, 663] width 18 height 19
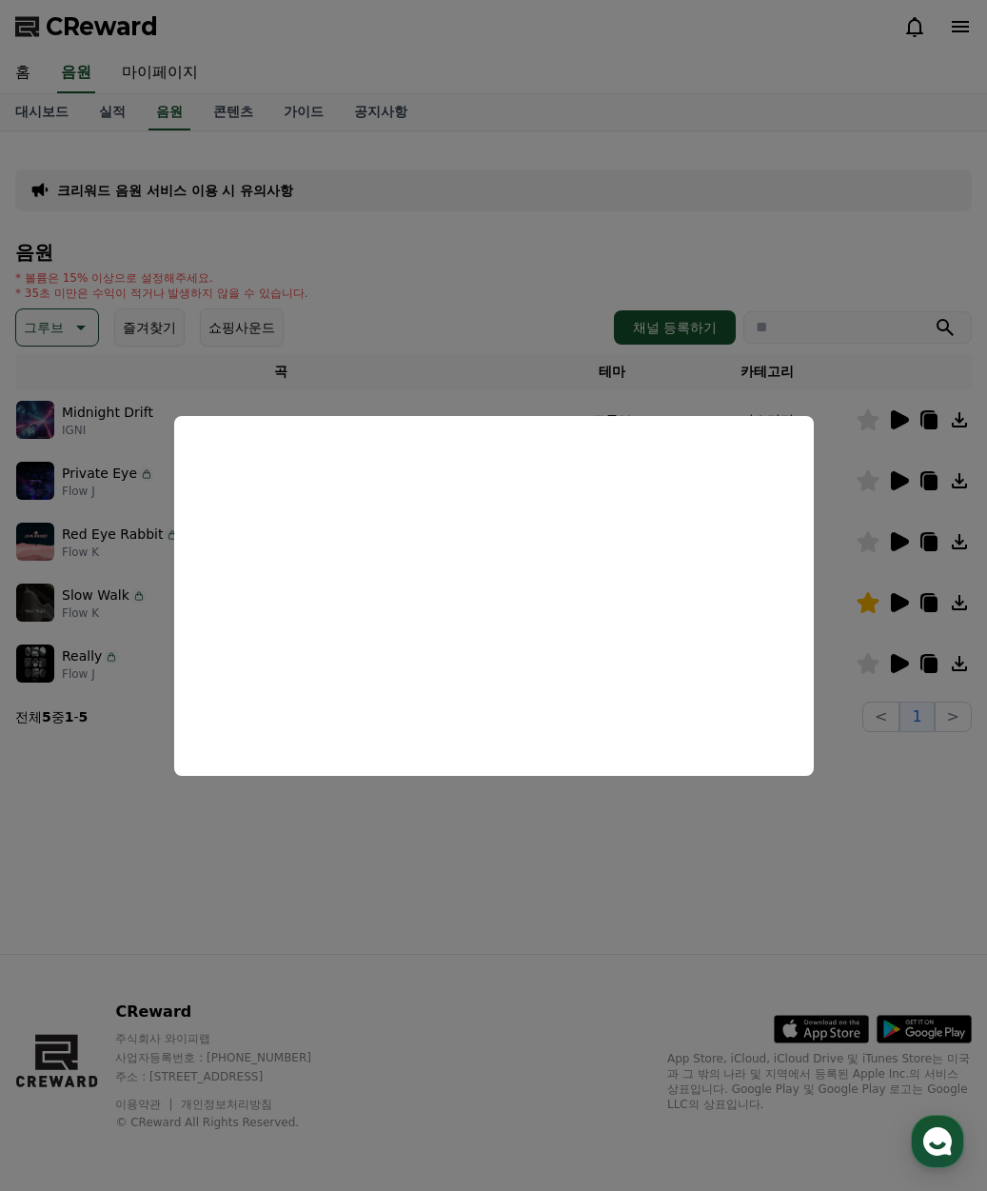
drag, startPoint x: 404, startPoint y: 850, endPoint x: 369, endPoint y: 761, distance: 95.8
click at [404, 850] on button "close modal" at bounding box center [493, 595] width 987 height 1191
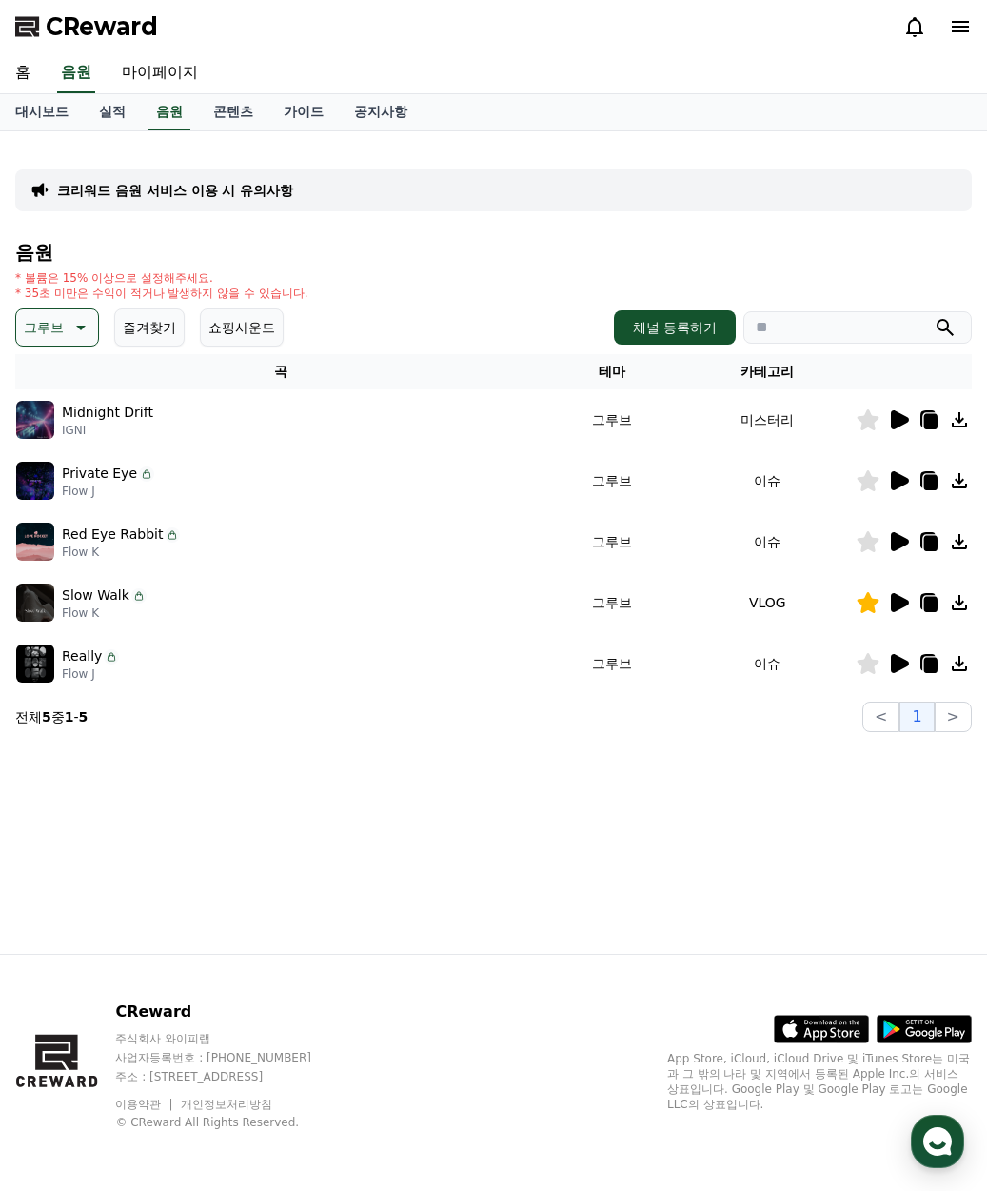
click at [66, 323] on button "그루브" at bounding box center [57, 328] width 84 height 38
click at [49, 485] on button "EDM" at bounding box center [41, 473] width 46 height 42
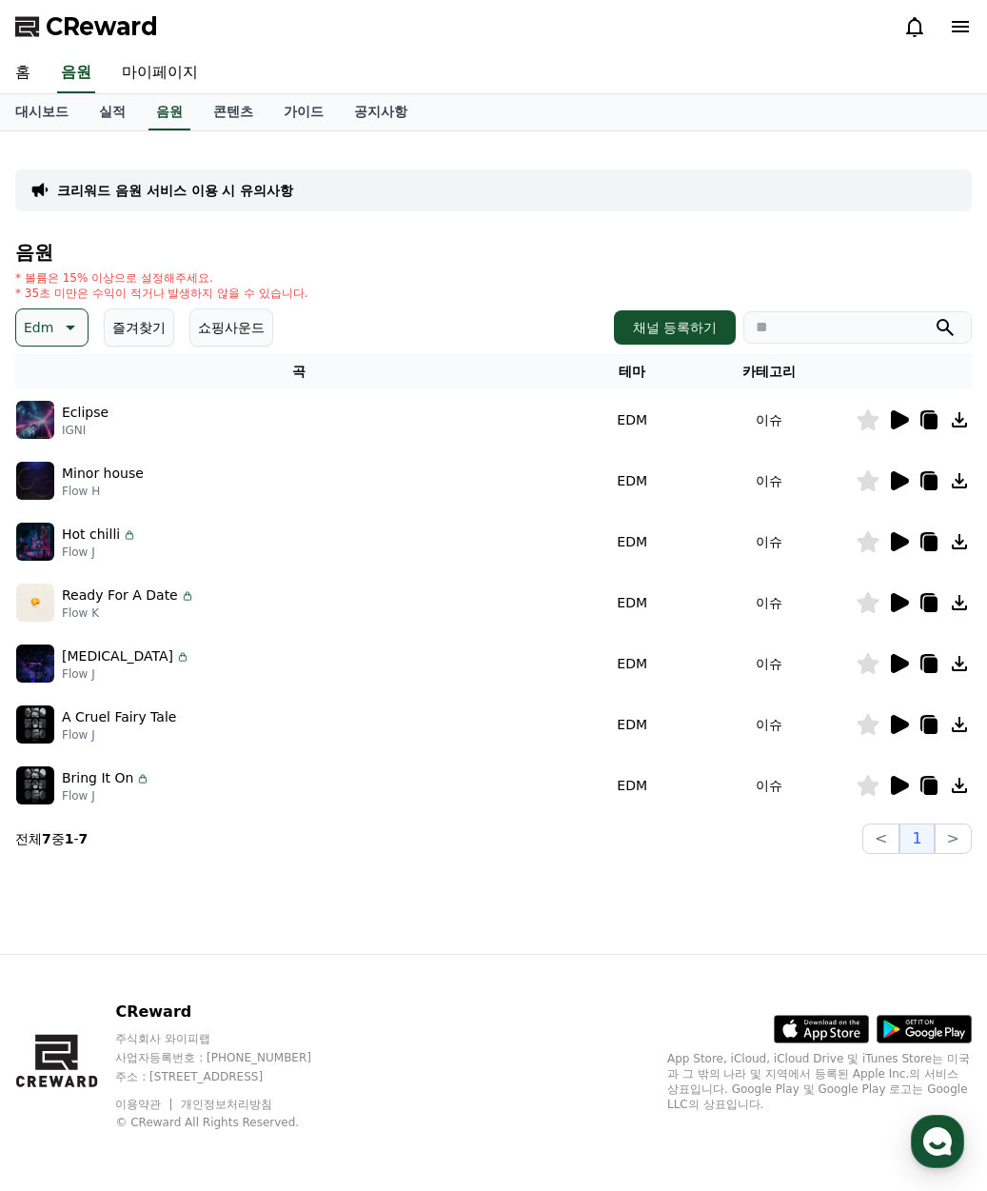
click at [901, 733] on icon at bounding box center [898, 724] width 23 height 23
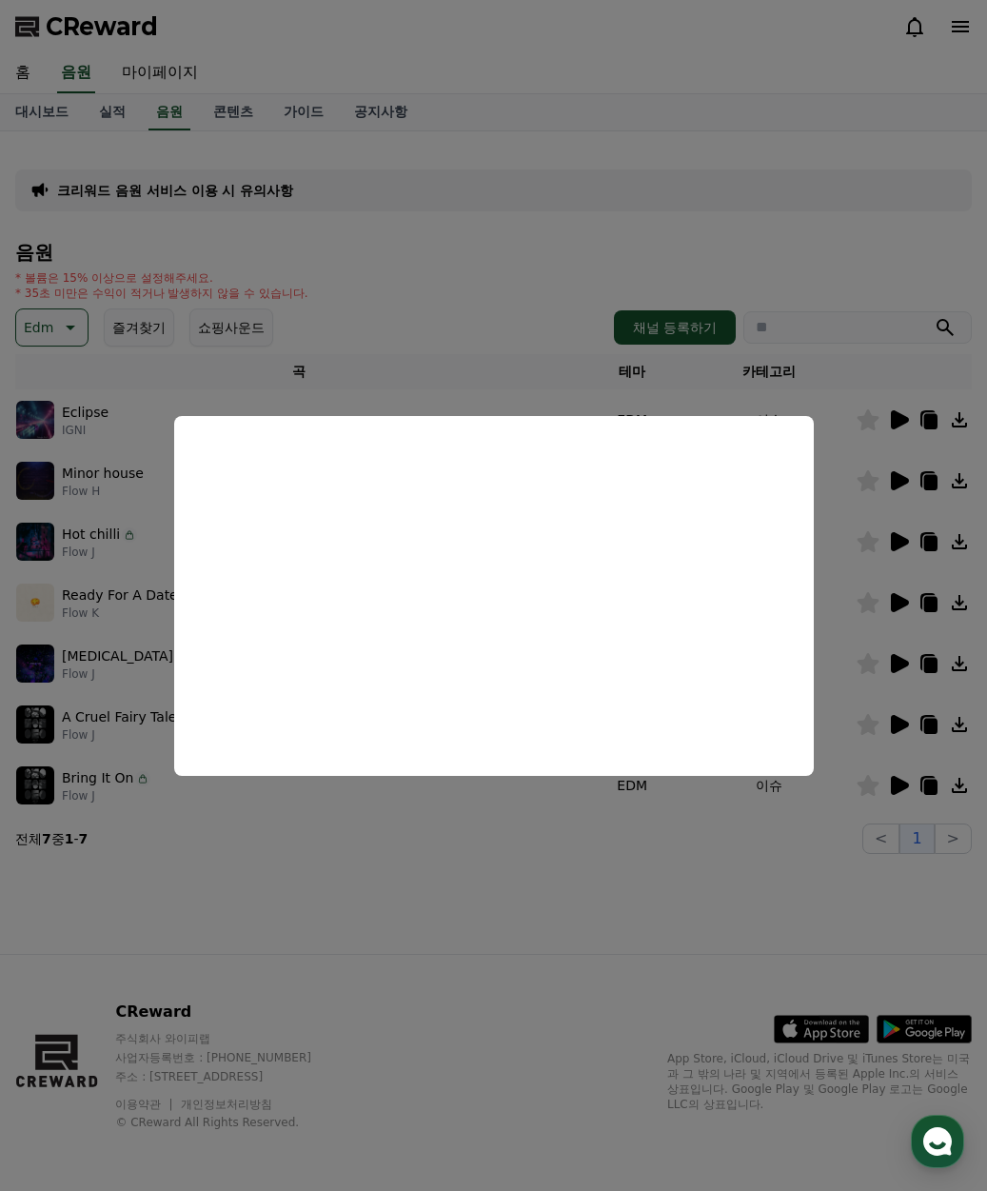
click at [853, 790] on button "close modal" at bounding box center [493, 595] width 987 height 1191
click at [894, 779] on icon at bounding box center [900, 785] width 18 height 19
click at [929, 773] on button "close modal" at bounding box center [493, 595] width 987 height 1191
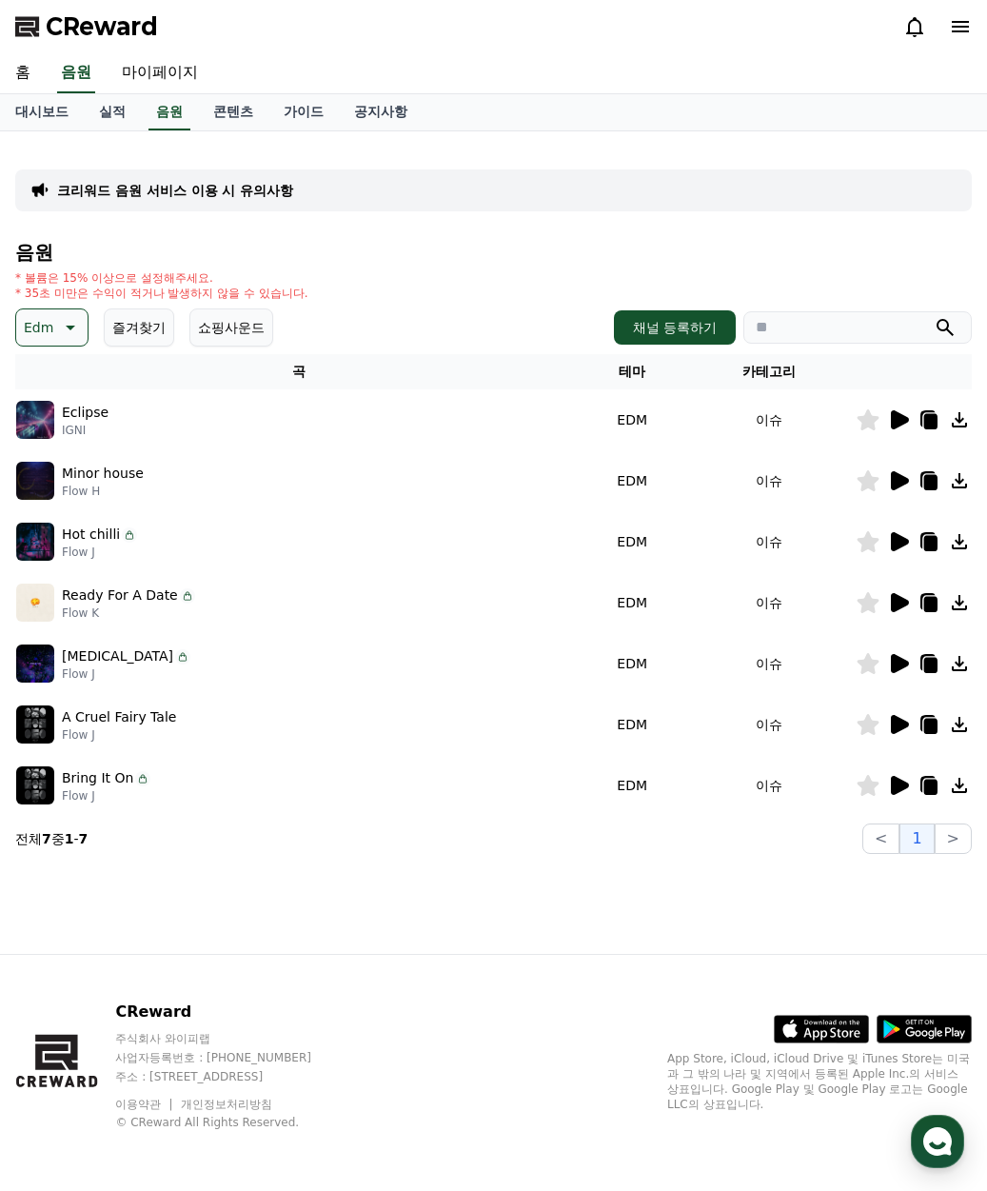
click at [929, 790] on icon at bounding box center [931, 787] width 13 height 15
